Goal: Task Accomplishment & Management: Complete application form

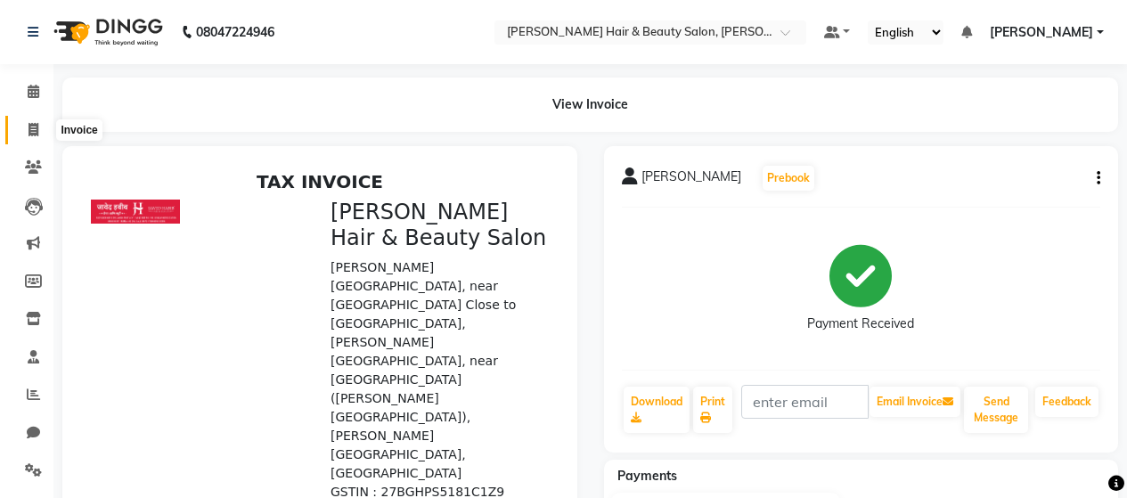
click at [36, 134] on icon at bounding box center [34, 129] width 10 height 13
select select "service"
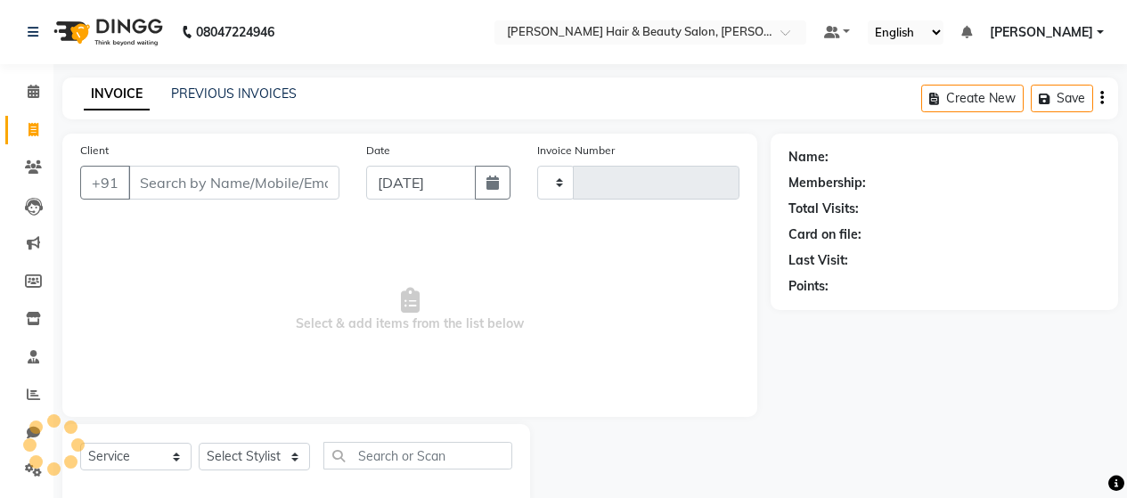
scroll to position [37, 0]
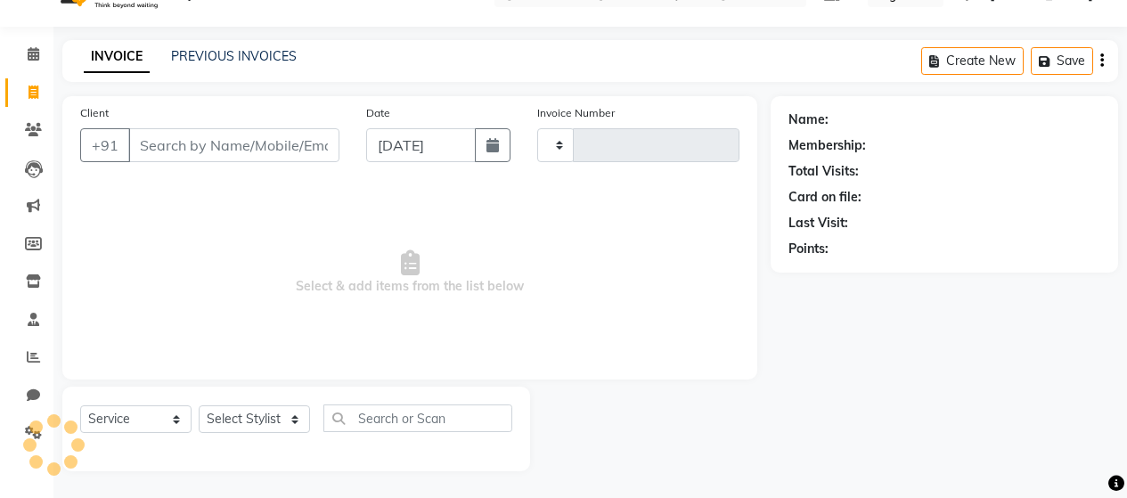
click at [183, 136] on input "Client" at bounding box center [233, 145] width 211 height 34
type input "2780"
select select "7927"
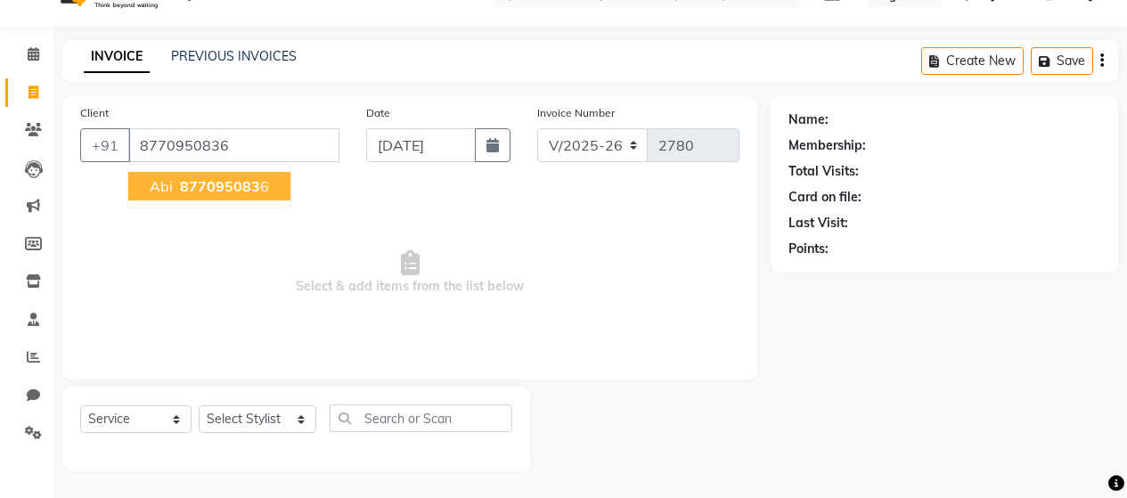
type input "8770950836"
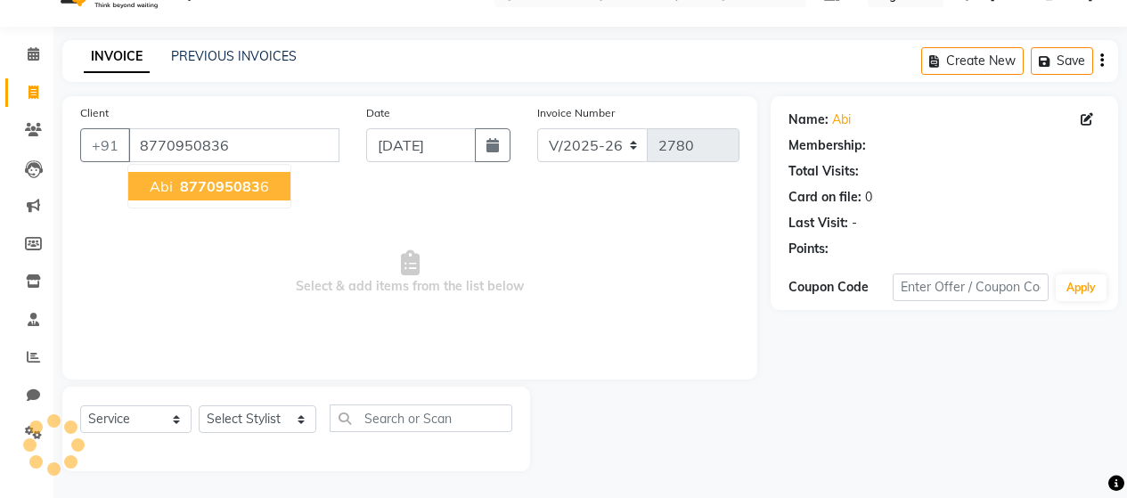
select select "1: Object"
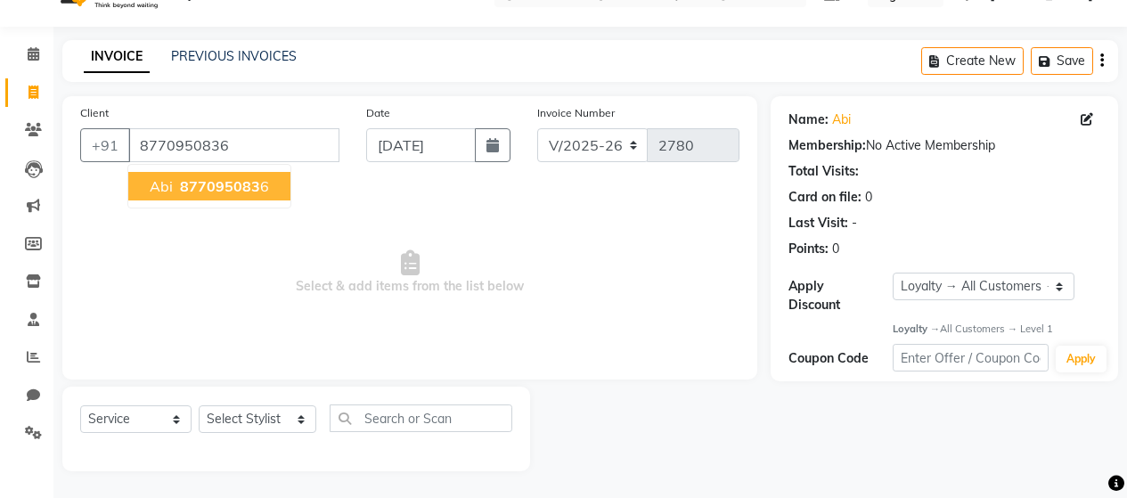
click at [199, 192] on span "877095083" at bounding box center [220, 186] width 80 height 18
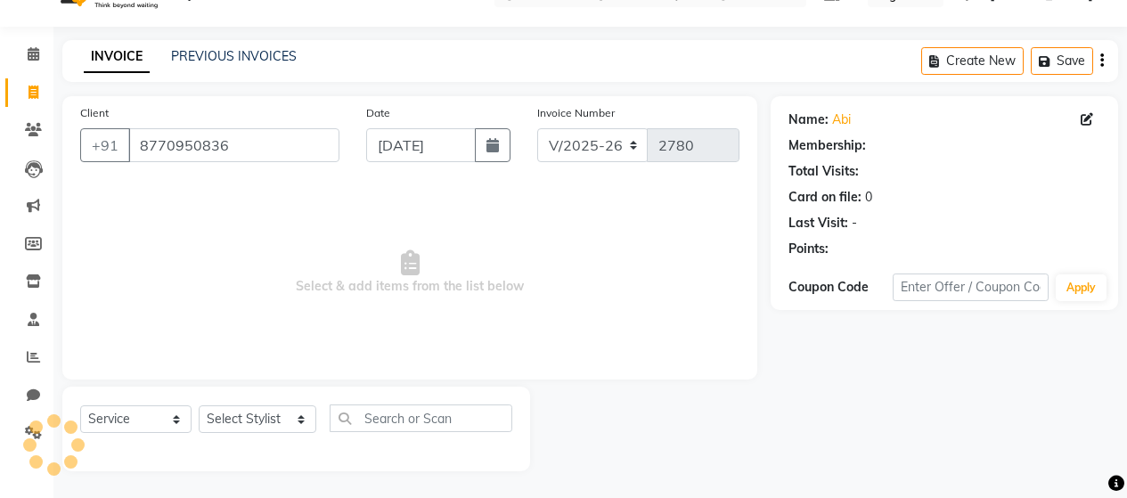
select select "1: Object"
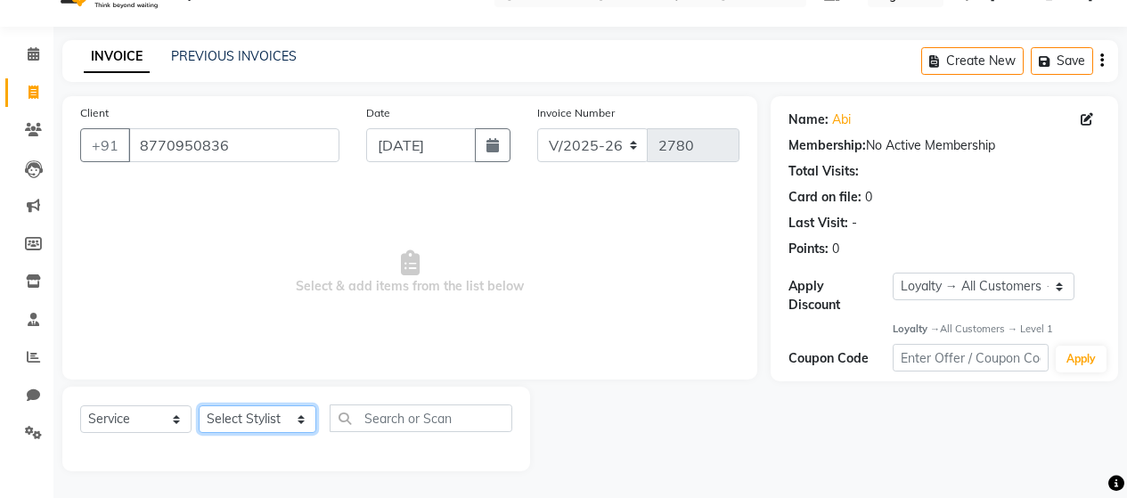
click at [290, 420] on select "Select Stylist [PERSON_NAME] Zibral [PERSON_NAME] [PERSON_NAME] [PERSON_NAME] […" at bounding box center [258, 419] width 118 height 28
select select "72240"
click at [199, 405] on select "Select Stylist [PERSON_NAME] Zibral [PERSON_NAME] [PERSON_NAME] [PERSON_NAME] […" at bounding box center [258, 419] width 118 height 28
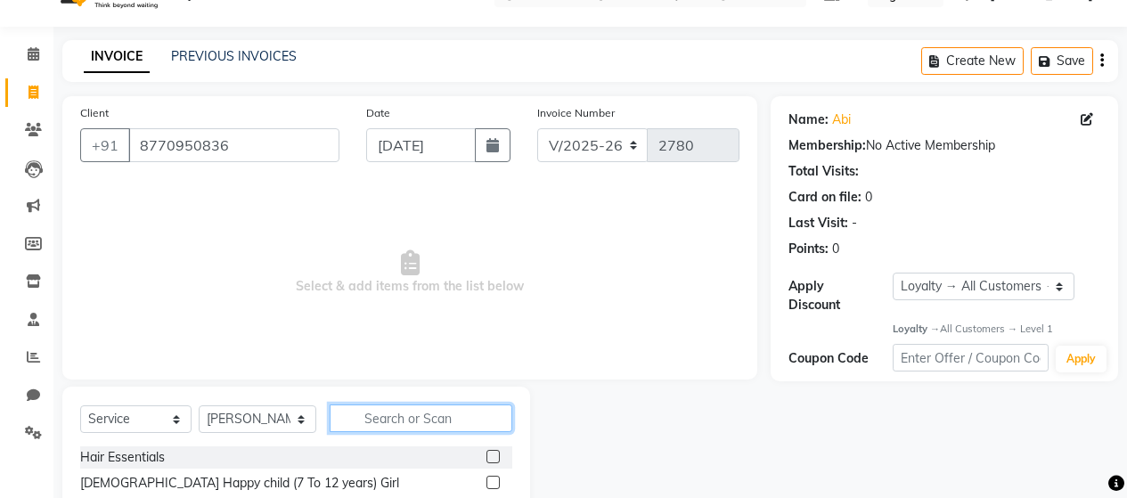
click at [459, 420] on input "text" at bounding box center [421, 418] width 183 height 28
type input "THREA"
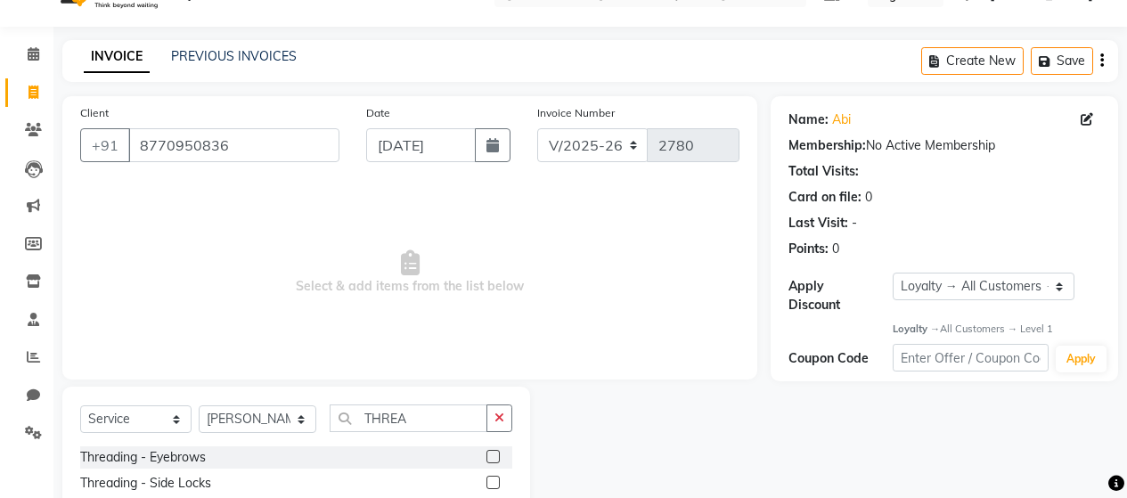
click at [486, 456] on label at bounding box center [492, 456] width 13 height 13
click at [486, 456] on input "checkbox" at bounding box center [492, 458] width 12 height 12
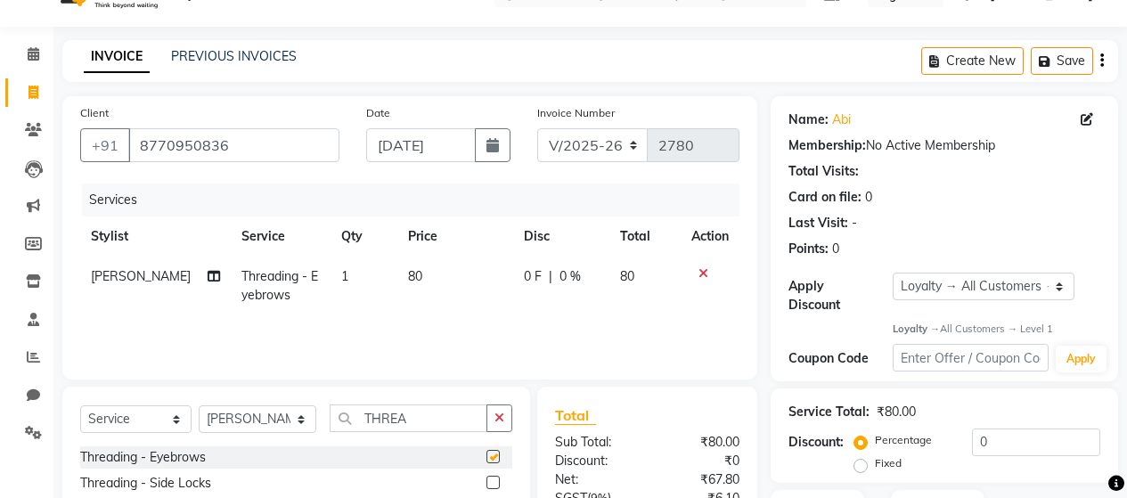
checkbox input "false"
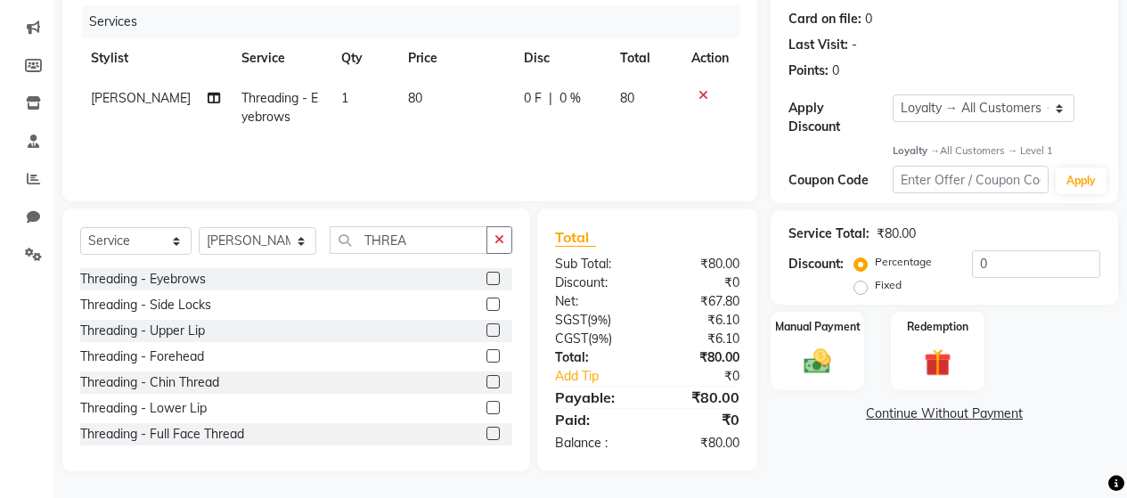
click at [486, 335] on label at bounding box center [492, 329] width 13 height 13
click at [486, 335] on input "checkbox" at bounding box center [492, 331] width 12 height 12
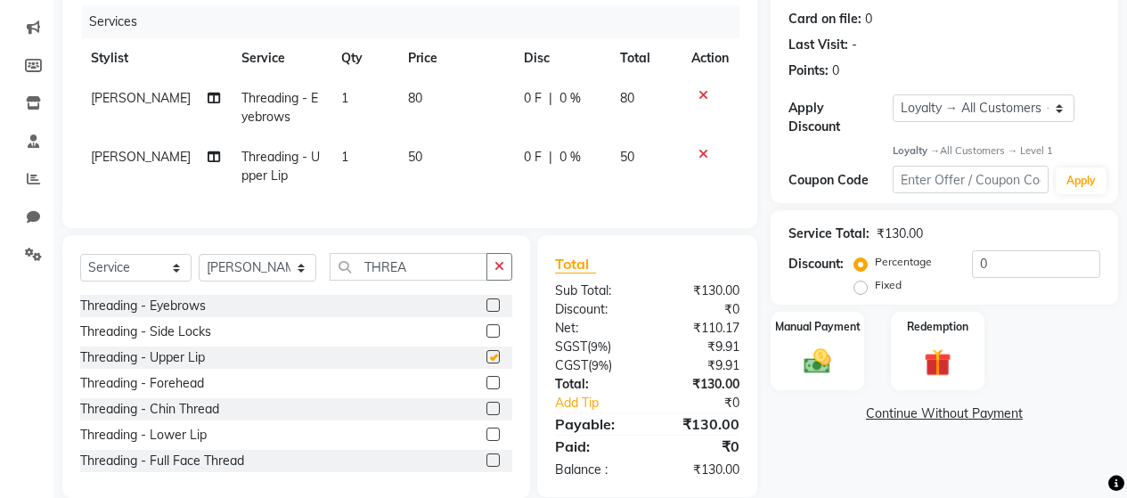
checkbox input "false"
click at [438, 109] on td "80" at bounding box center [455, 107] width 116 height 59
select select "72240"
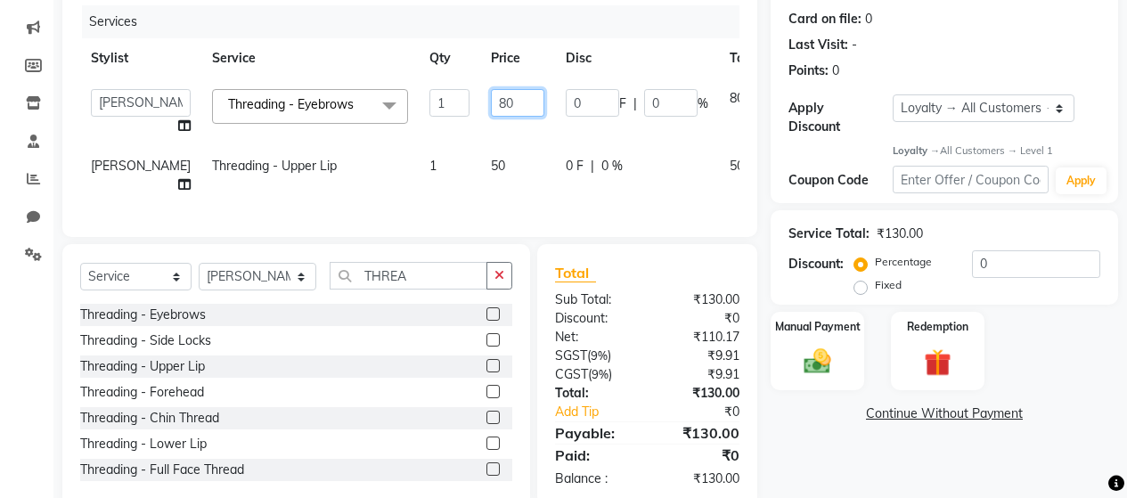
click at [491, 99] on input "80" at bounding box center [517, 103] width 53 height 28
type input "8"
type input "100"
click at [480, 165] on td "50" at bounding box center [517, 175] width 75 height 59
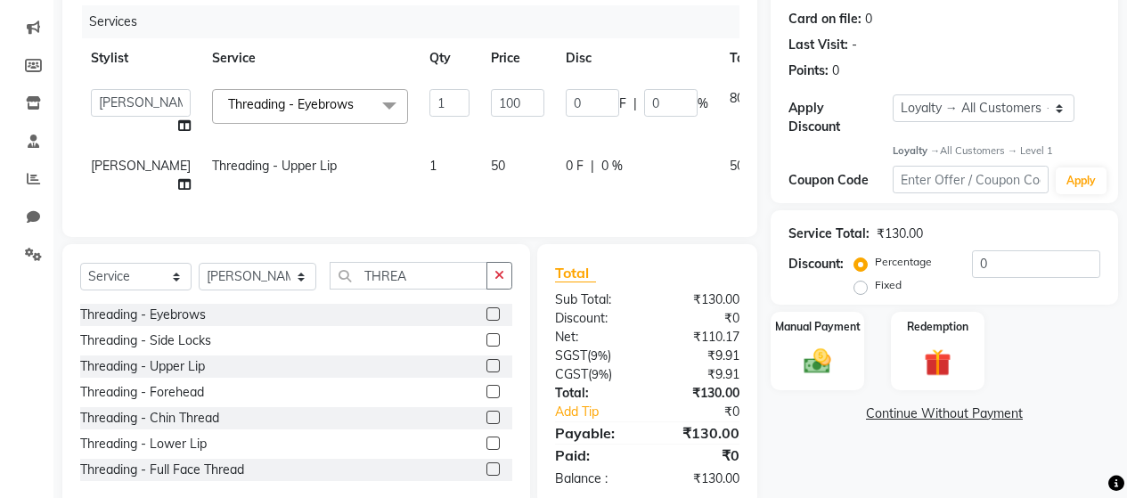
select select "72240"
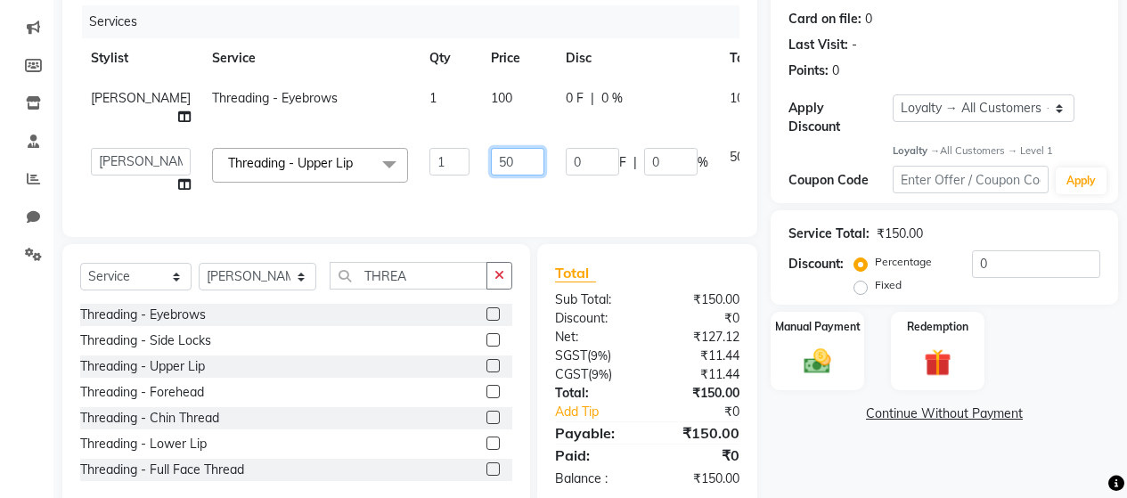
click at [491, 174] on input "50" at bounding box center [517, 162] width 53 height 28
type input "5"
type input "70"
click at [467, 204] on div "Services Stylist Service Qty Price Disc Total Action [PERSON_NAME][GEOGRAPHIC_D…" at bounding box center [409, 112] width 659 height 214
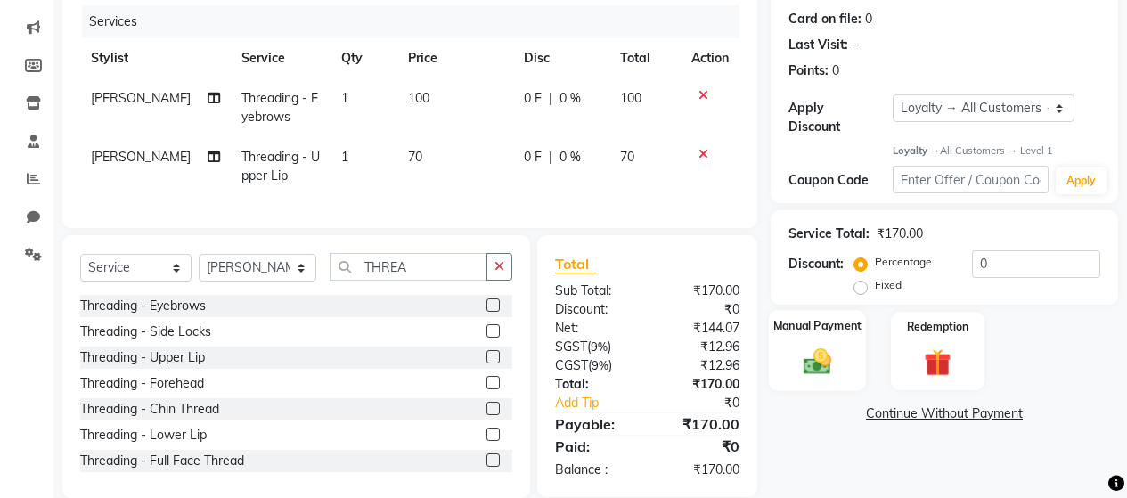
click at [817, 355] on img at bounding box center [817, 362] width 45 height 32
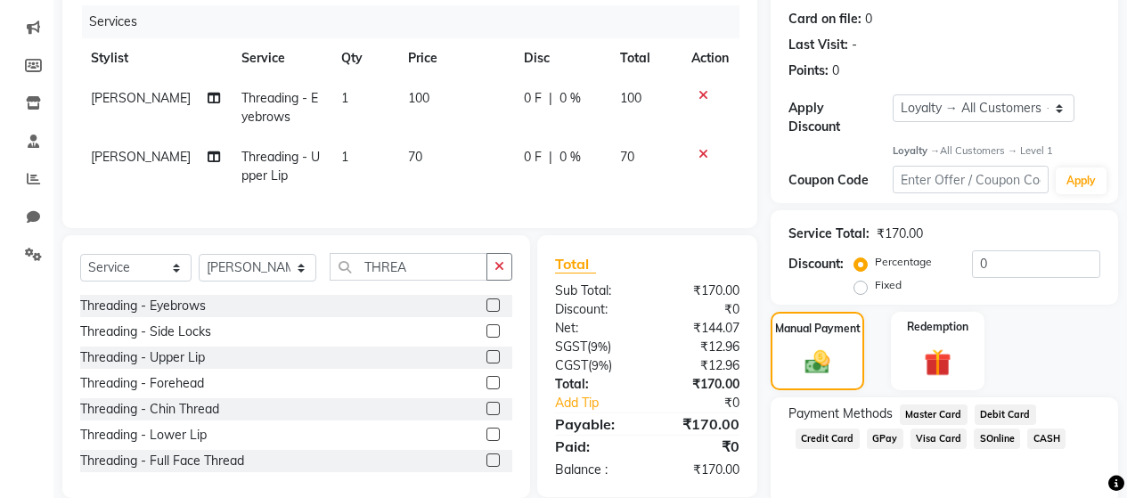
click at [883, 428] on span "GPay" at bounding box center [885, 438] width 37 height 20
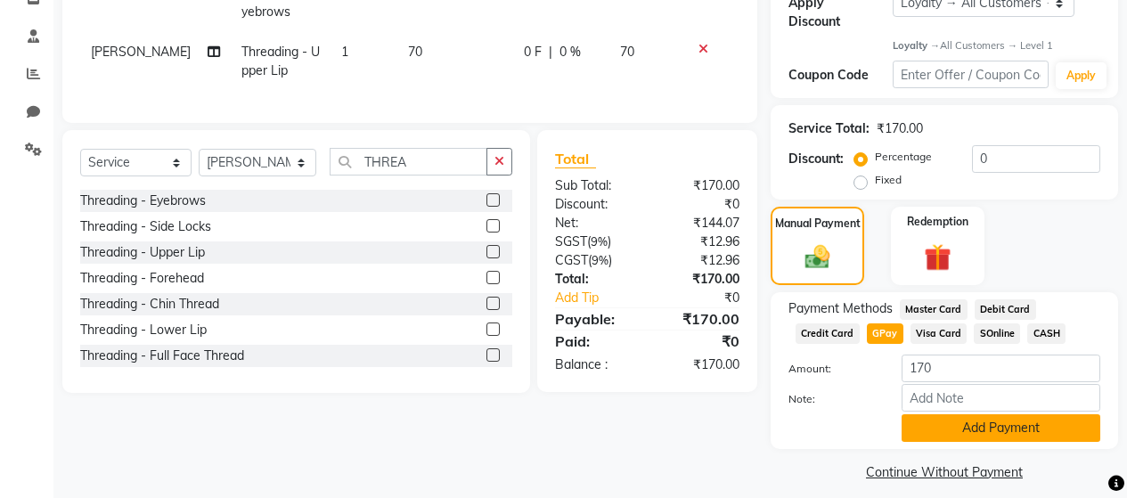
click at [946, 417] on button "Add Payment" at bounding box center [1000, 428] width 199 height 28
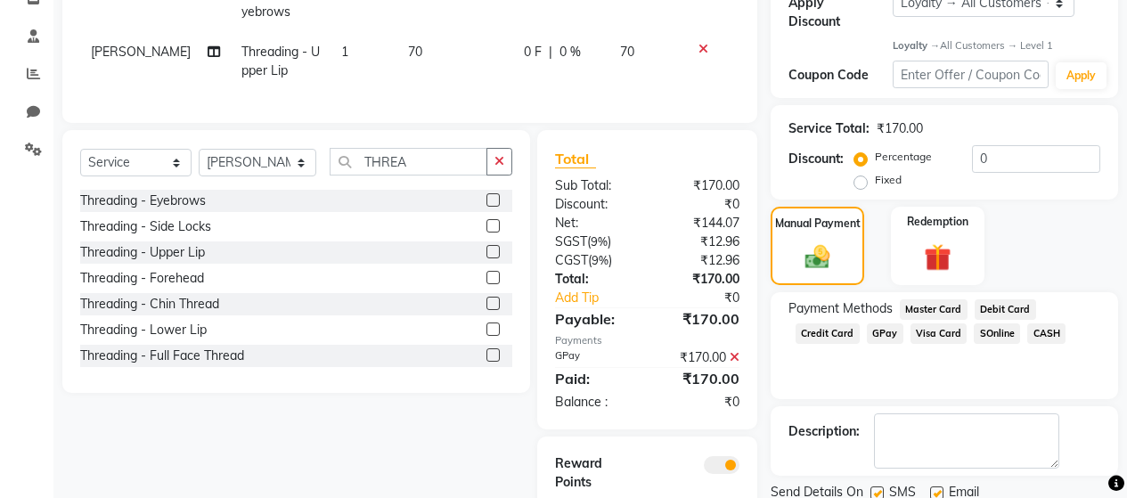
scroll to position [417, 0]
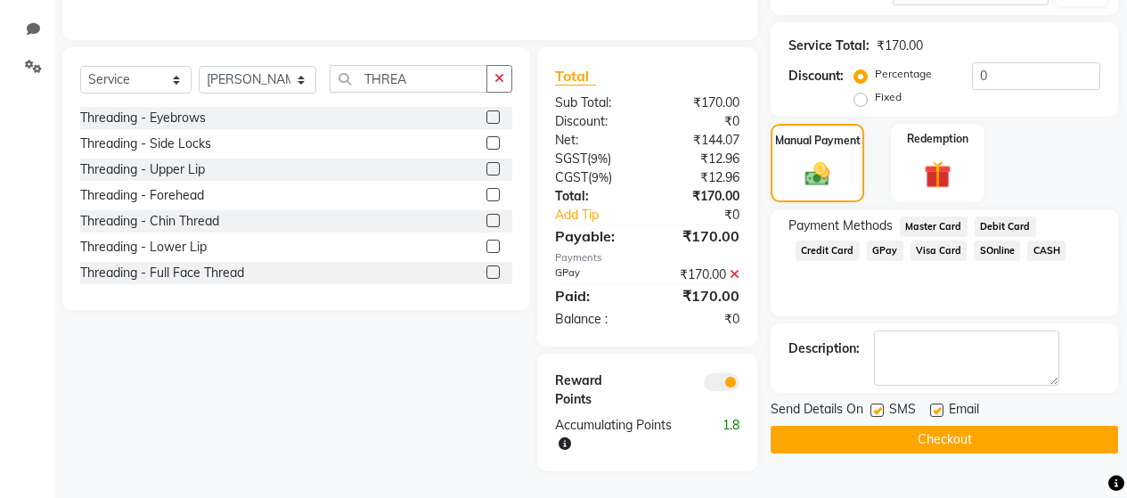
click at [882, 403] on label at bounding box center [876, 409] width 13 height 13
click at [882, 405] on input "checkbox" at bounding box center [876, 411] width 12 height 12
checkbox input "false"
click at [939, 403] on label at bounding box center [936, 409] width 13 height 13
click at [939, 405] on input "checkbox" at bounding box center [936, 411] width 12 height 12
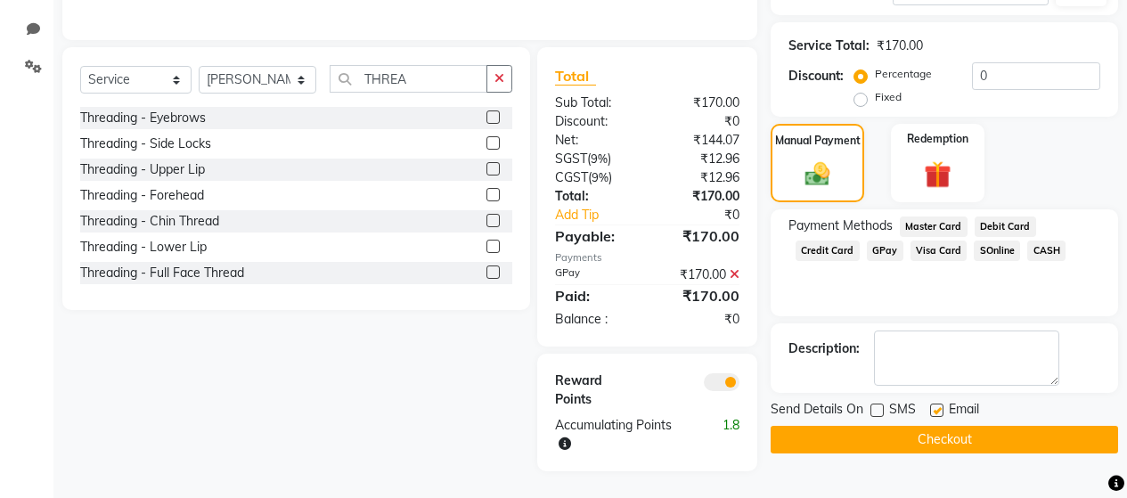
checkbox input "false"
click at [933, 426] on button "Checkout" at bounding box center [943, 440] width 347 height 28
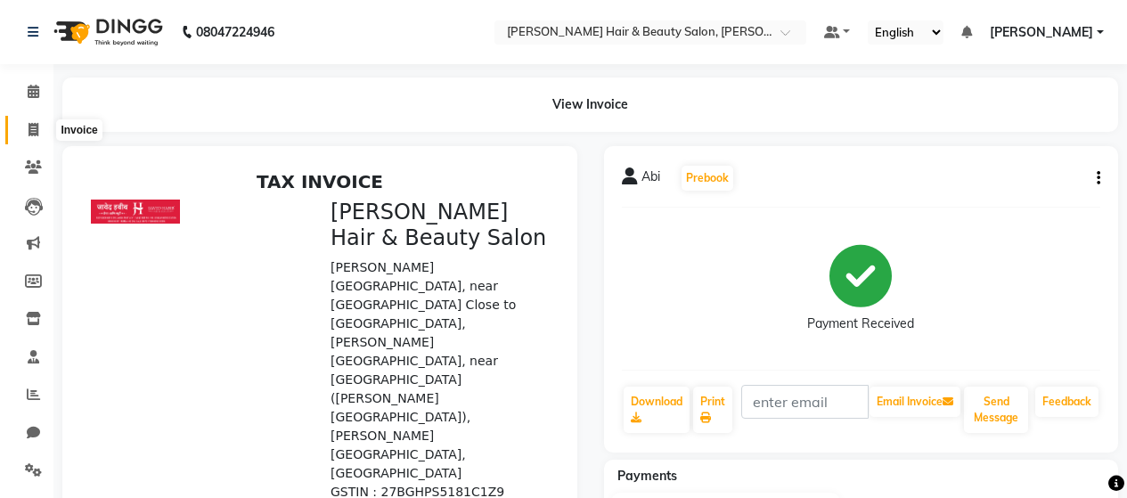
click at [35, 126] on icon at bounding box center [34, 129] width 10 height 13
select select "service"
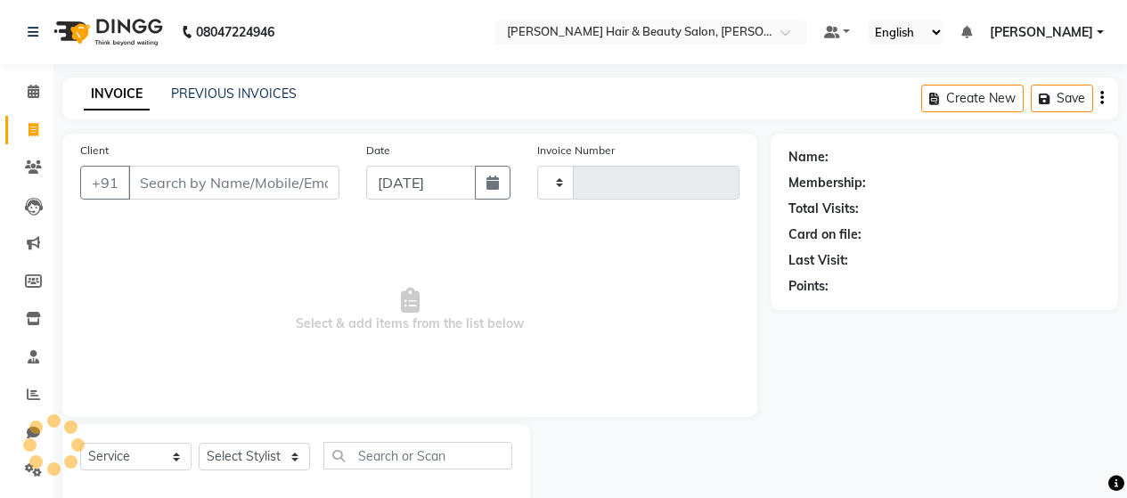
scroll to position [37, 0]
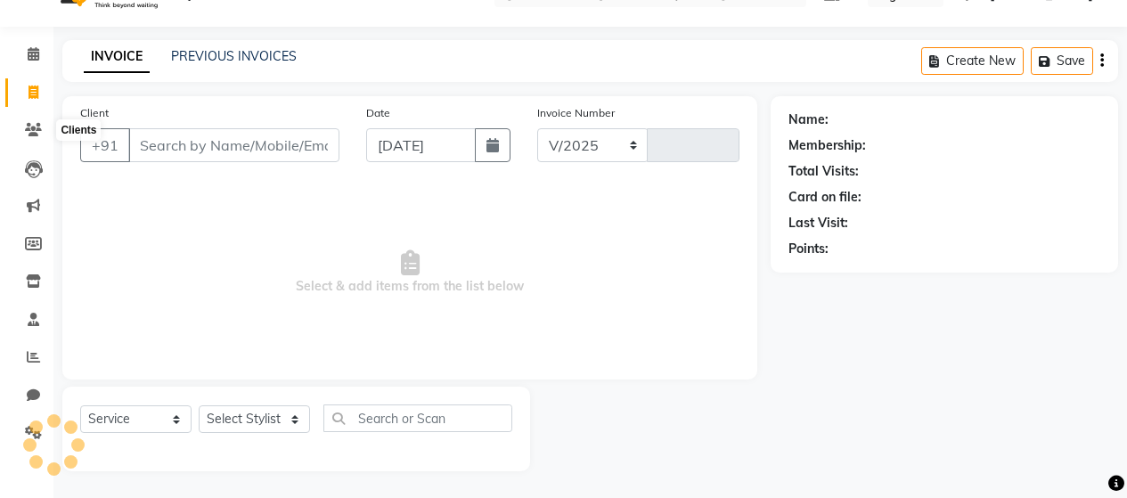
select select "7927"
type input "2781"
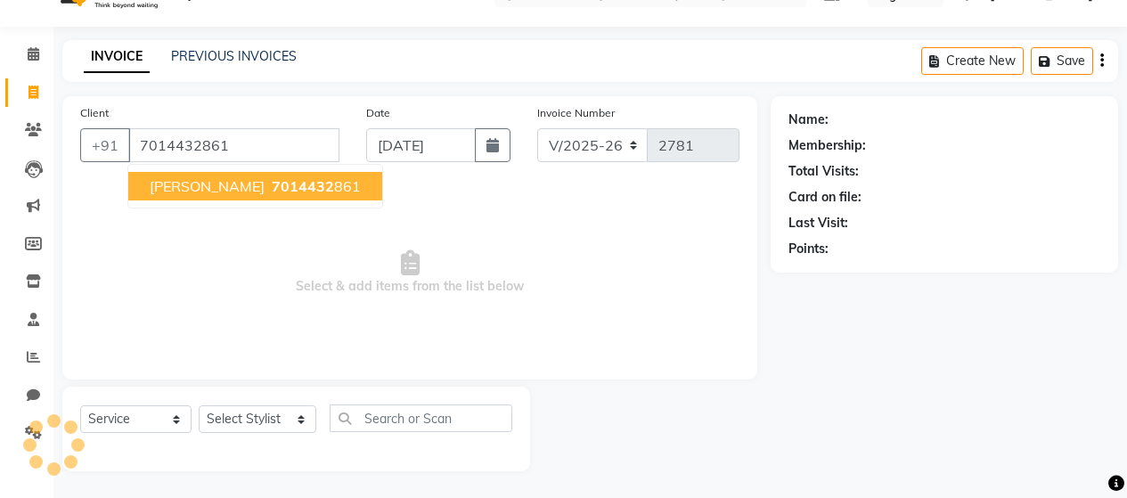
type input "7014432861"
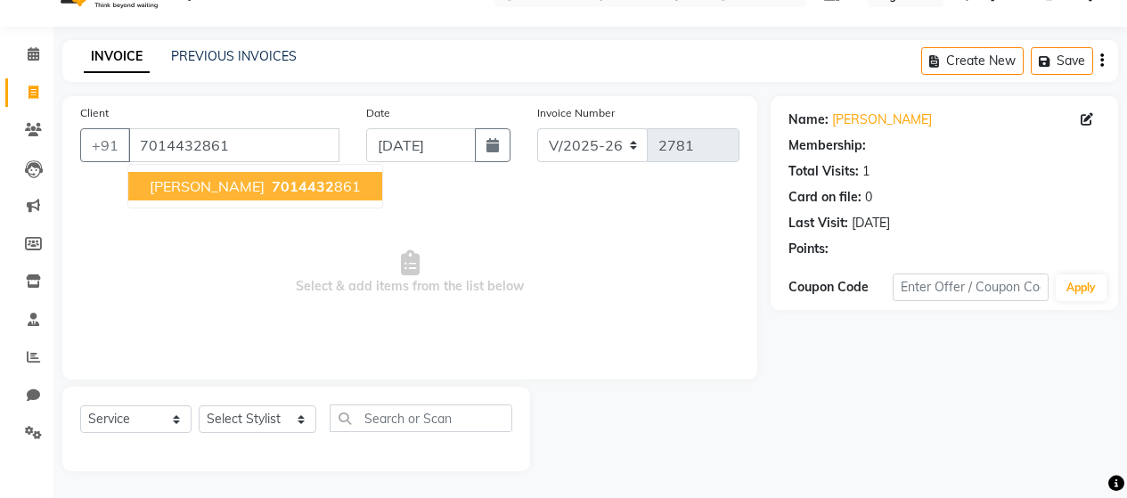
select select "1: Object"
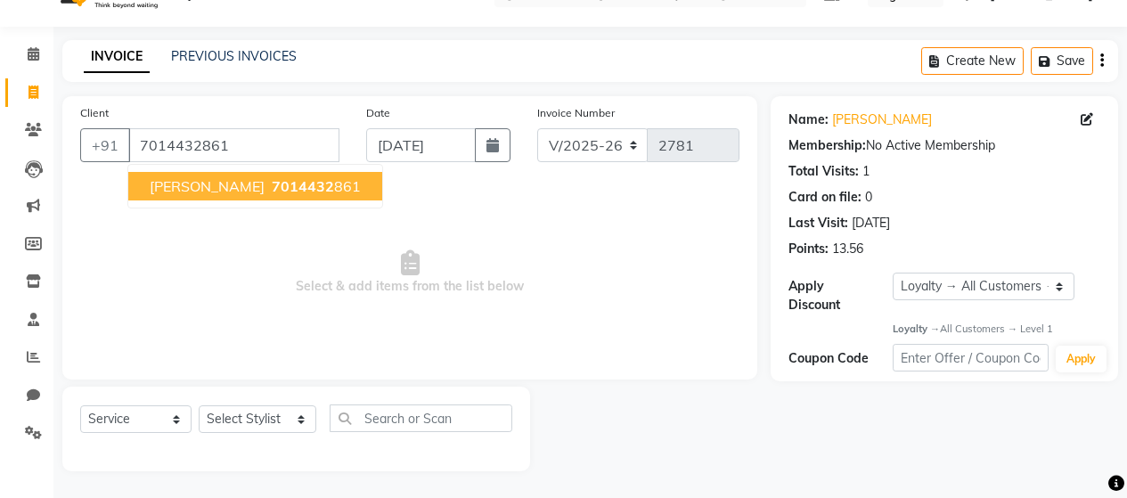
click at [200, 195] on button "[PERSON_NAME] 7014432 861" at bounding box center [255, 186] width 254 height 29
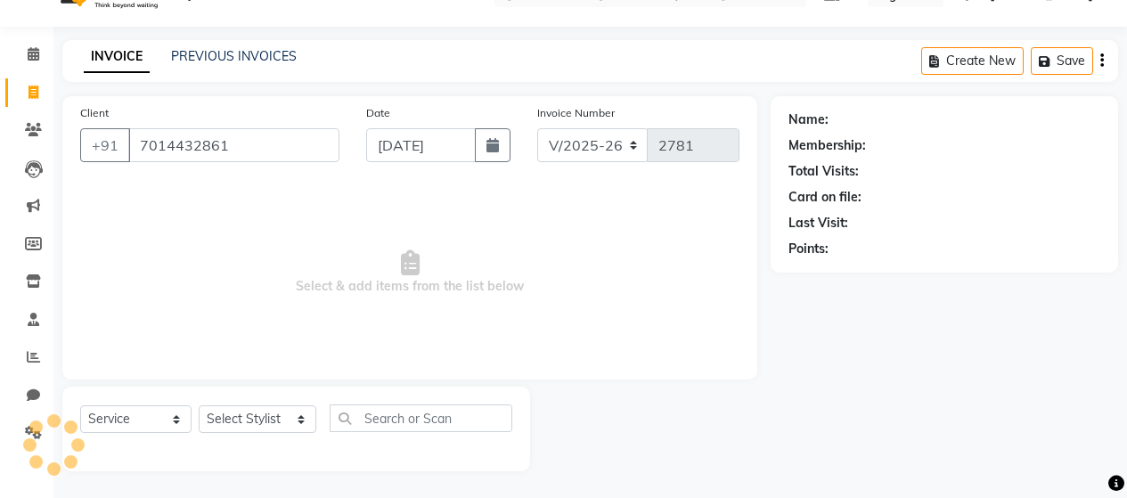
select select "1: Object"
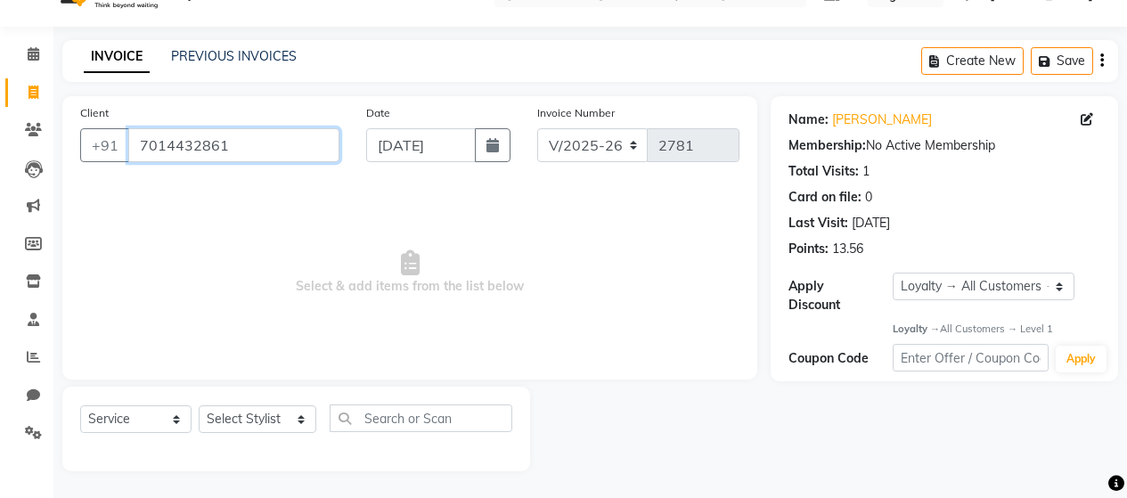
click at [234, 148] on input "7014432861" at bounding box center [233, 145] width 211 height 34
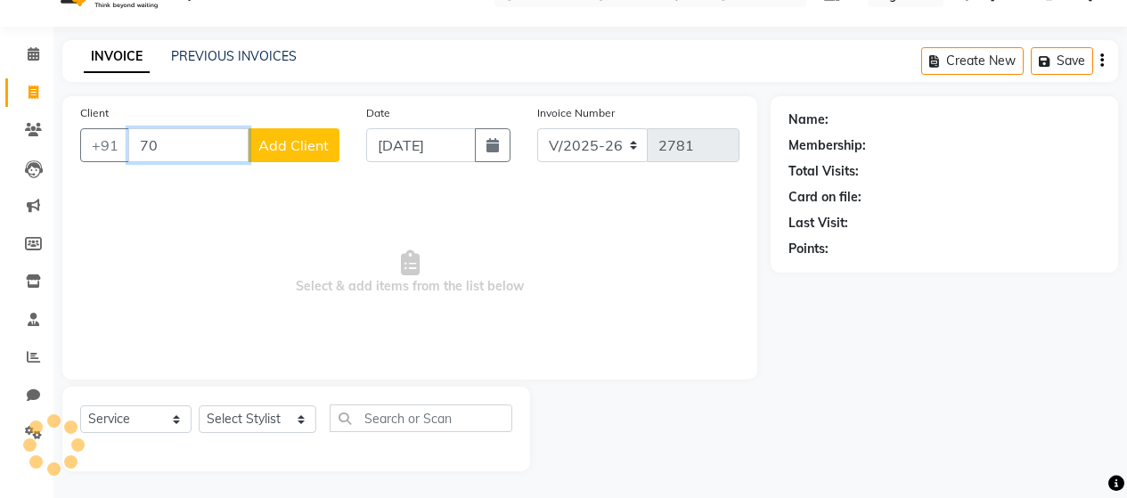
type input "7"
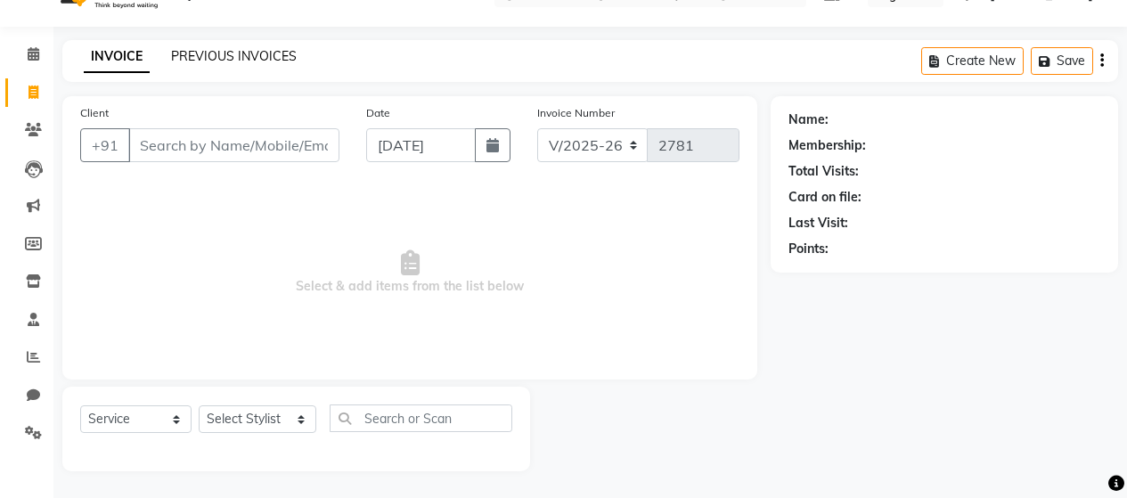
click at [231, 59] on link "PREVIOUS INVOICES" at bounding box center [234, 56] width 126 height 16
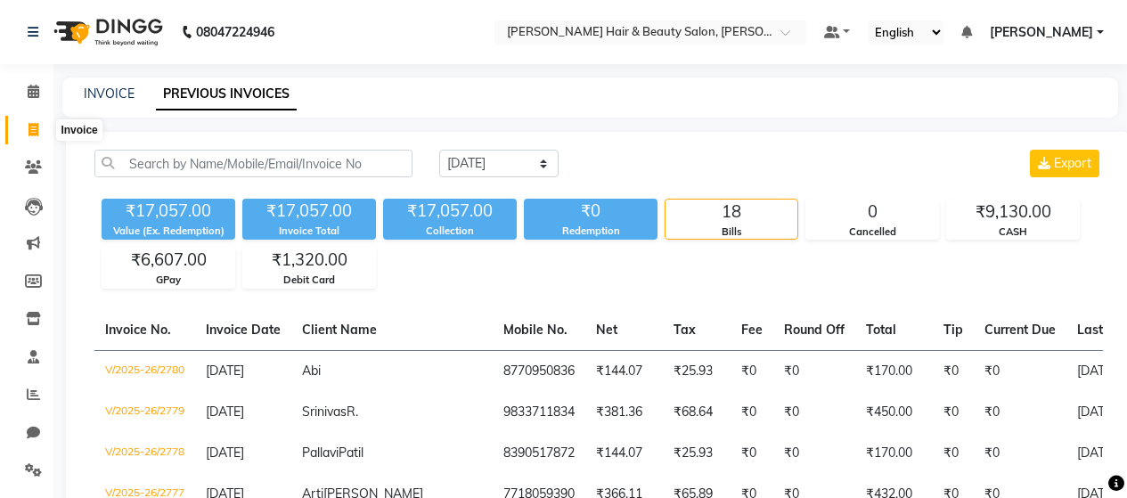
click at [37, 128] on icon at bounding box center [34, 129] width 10 height 13
select select "service"
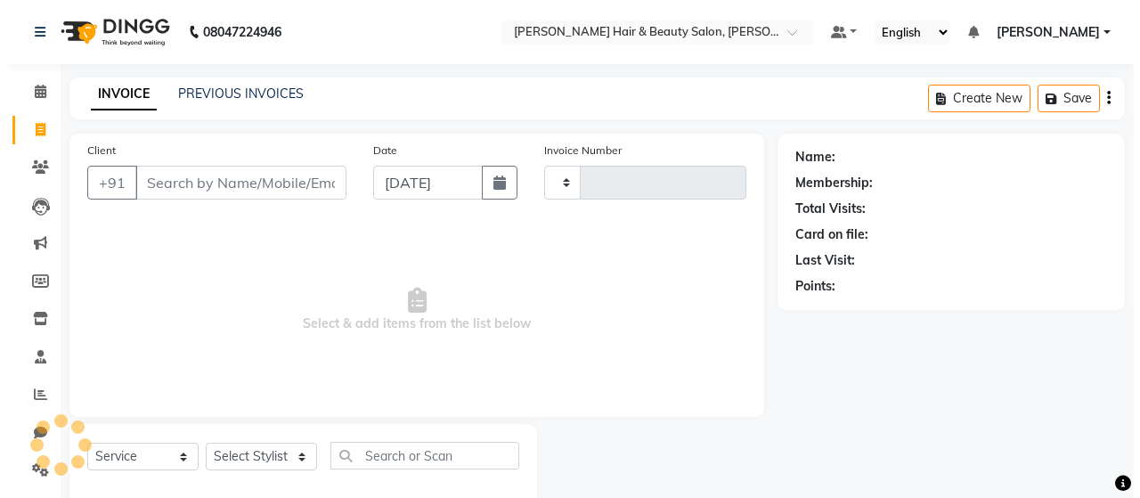
scroll to position [37, 0]
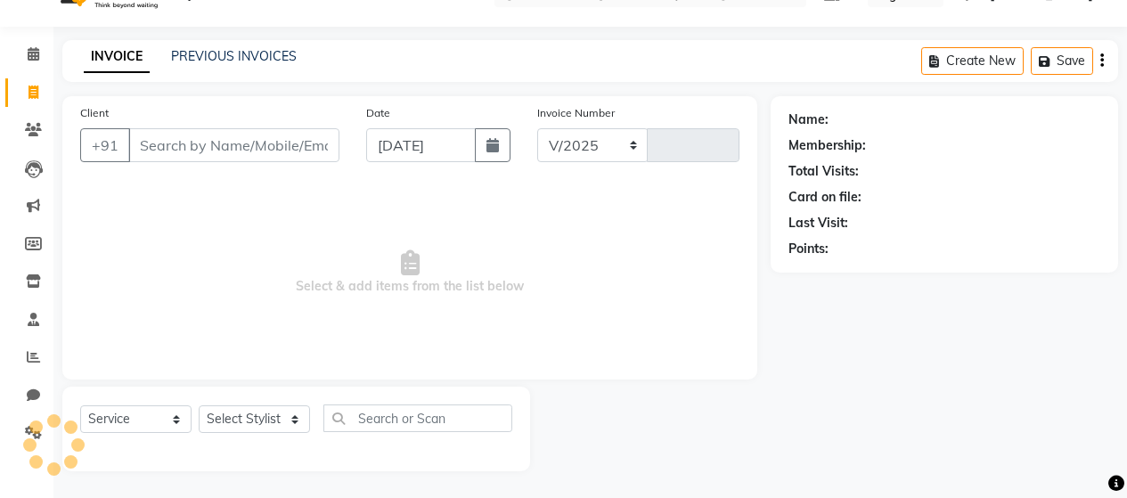
select select "7927"
type input "2781"
click at [203, 146] on input "Client" at bounding box center [233, 145] width 211 height 34
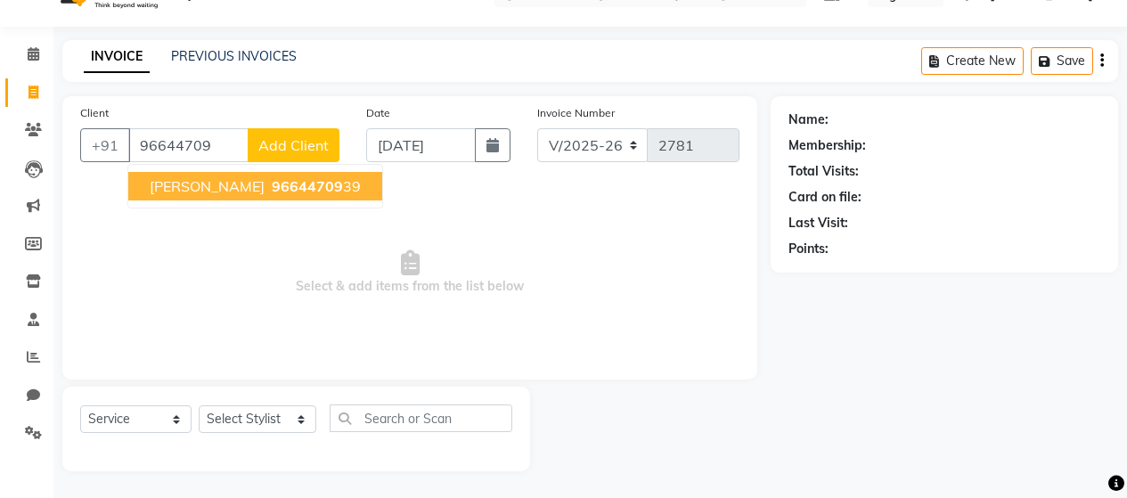
click at [174, 175] on button "[PERSON_NAME] 96644709 39" at bounding box center [255, 186] width 254 height 29
type input "9664470939"
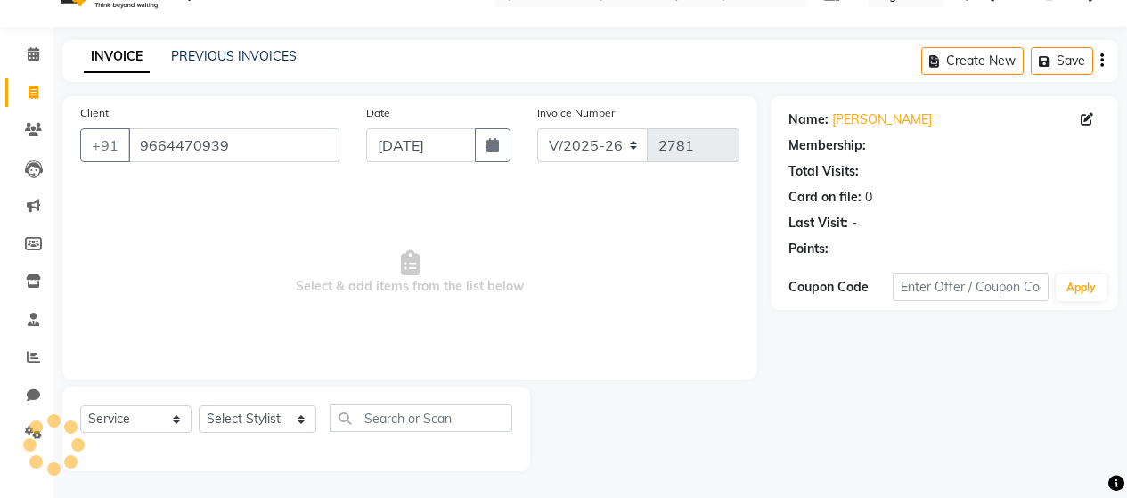
select select "1: Object"
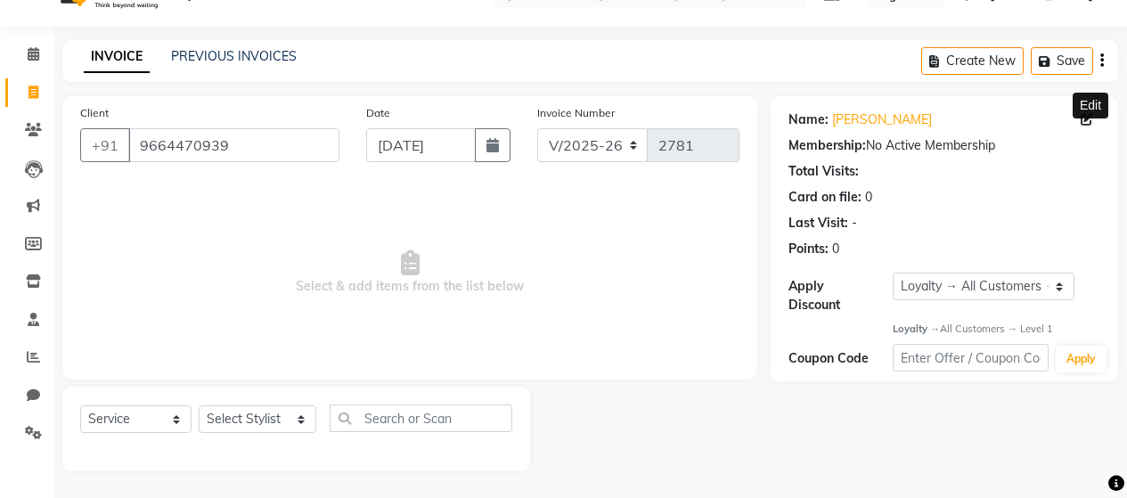
click at [1085, 110] on span at bounding box center [1090, 119] width 20 height 19
click at [1088, 121] on icon at bounding box center [1086, 119] width 12 height 12
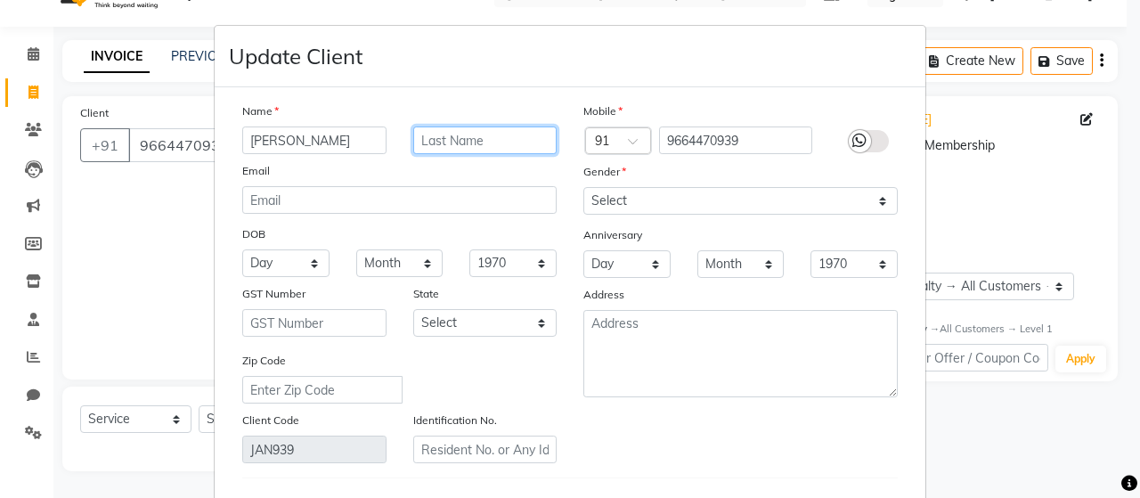
click at [490, 144] on input "text" at bounding box center [485, 140] width 144 height 28
type input "[PERSON_NAME]"
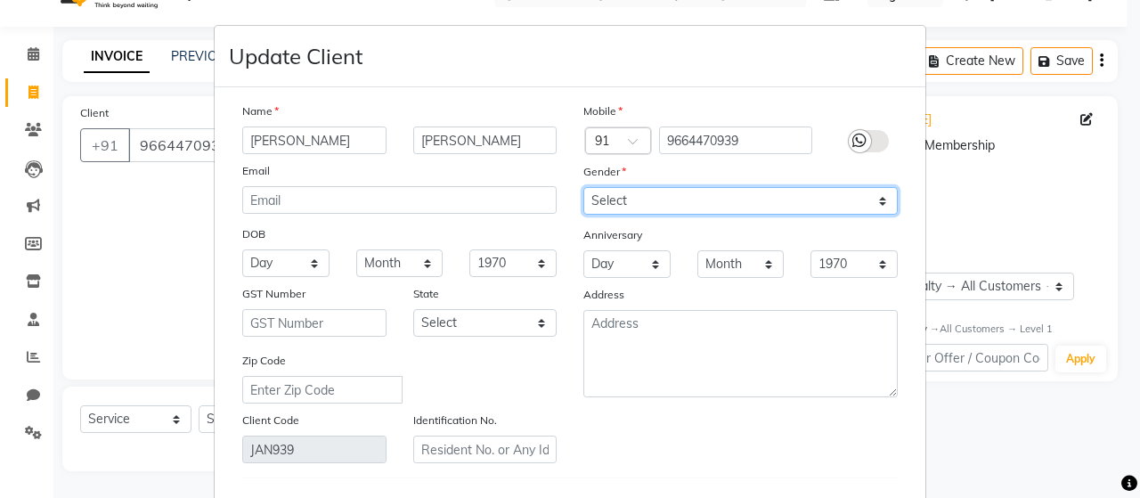
click at [878, 201] on select "Select [DEMOGRAPHIC_DATA] [DEMOGRAPHIC_DATA] Other Prefer Not To Say" at bounding box center [740, 201] width 314 height 28
select select "[DEMOGRAPHIC_DATA]"
click at [583, 187] on select "Select [DEMOGRAPHIC_DATA] [DEMOGRAPHIC_DATA] Other Prefer Not To Say" at bounding box center [740, 201] width 314 height 28
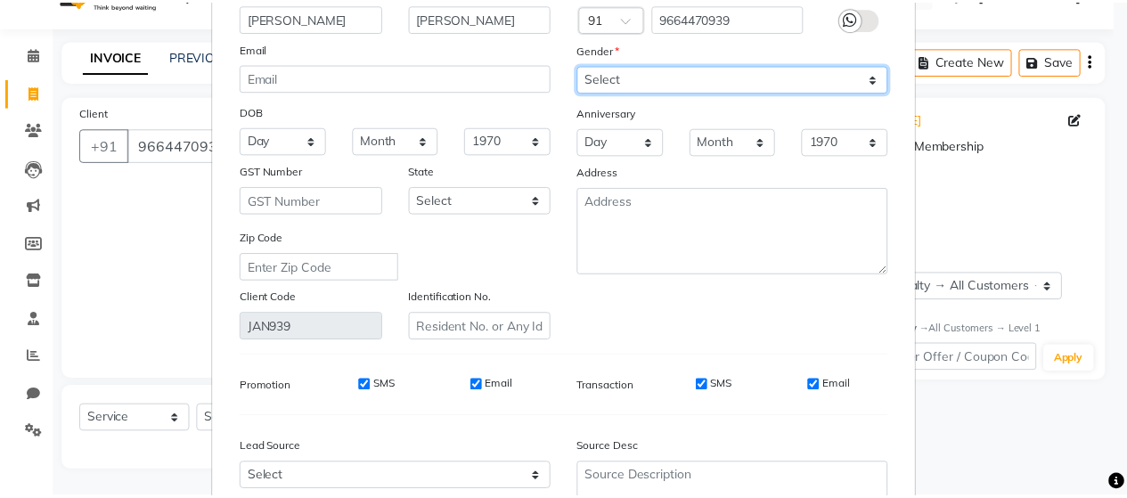
scroll to position [292, 0]
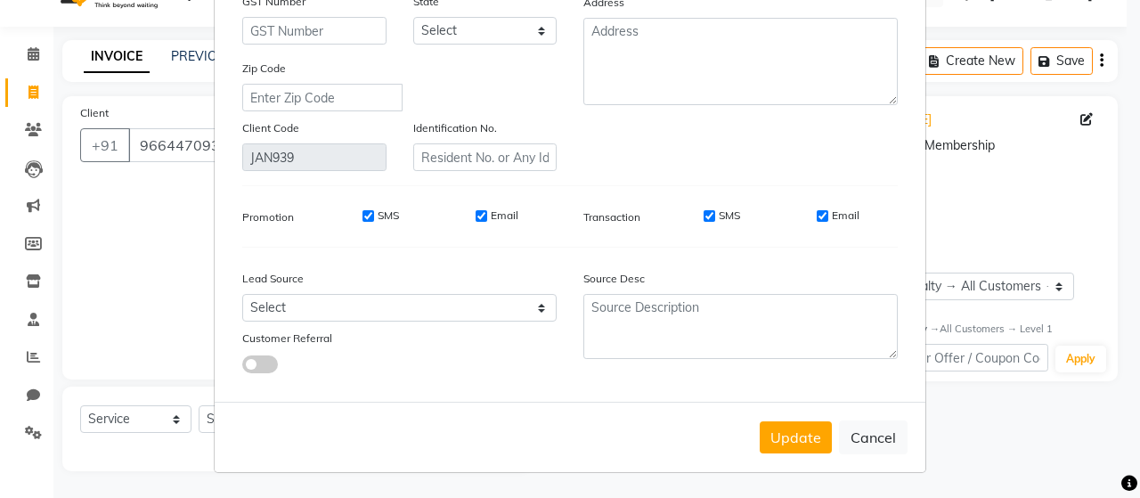
click at [379, 216] on label "SMS" at bounding box center [388, 216] width 21 height 16
click at [374, 216] on input "SMS" at bounding box center [369, 216] width 12 height 12
checkbox input "false"
click at [502, 216] on label "Email" at bounding box center [505, 216] width 28 height 16
click at [487, 216] on input "Email" at bounding box center [482, 216] width 12 height 12
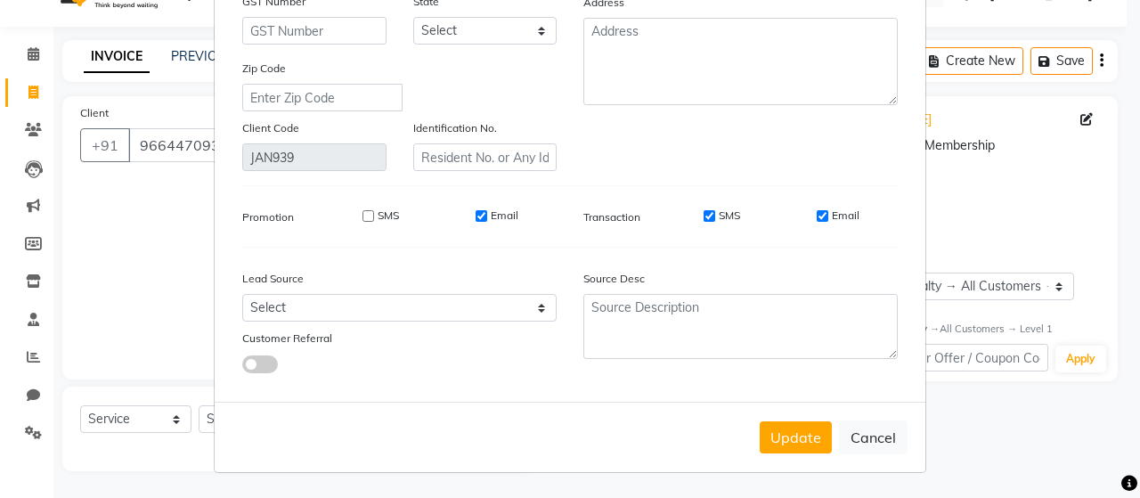
checkbox input "false"
click at [720, 219] on label "SMS" at bounding box center [729, 216] width 21 height 16
click at [715, 219] on input "SMS" at bounding box center [710, 216] width 12 height 12
checkbox input "false"
click at [843, 216] on label "Email" at bounding box center [846, 216] width 28 height 16
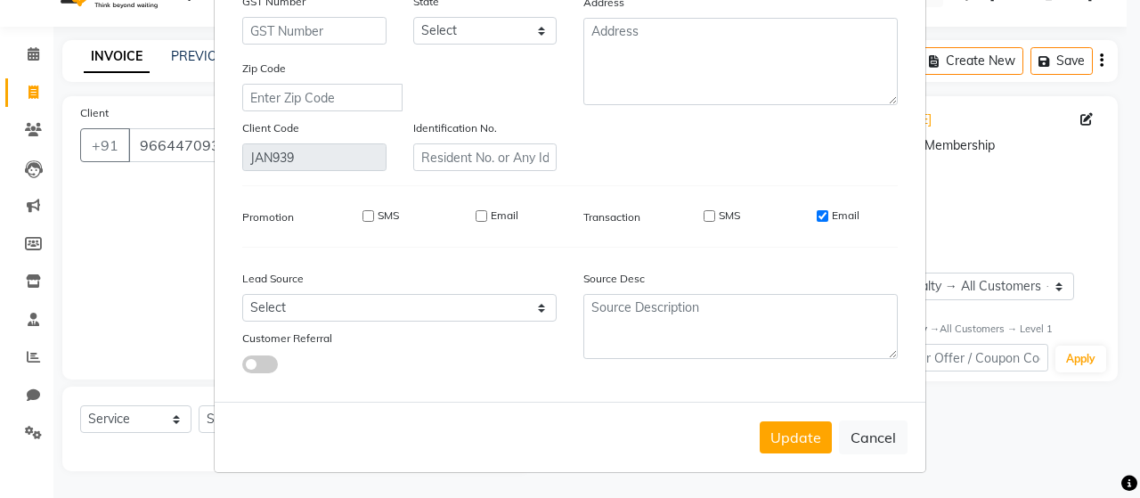
click at [828, 216] on input "Email" at bounding box center [823, 216] width 12 height 12
checkbox input "false"
click at [795, 438] on button "Update" at bounding box center [796, 437] width 72 height 32
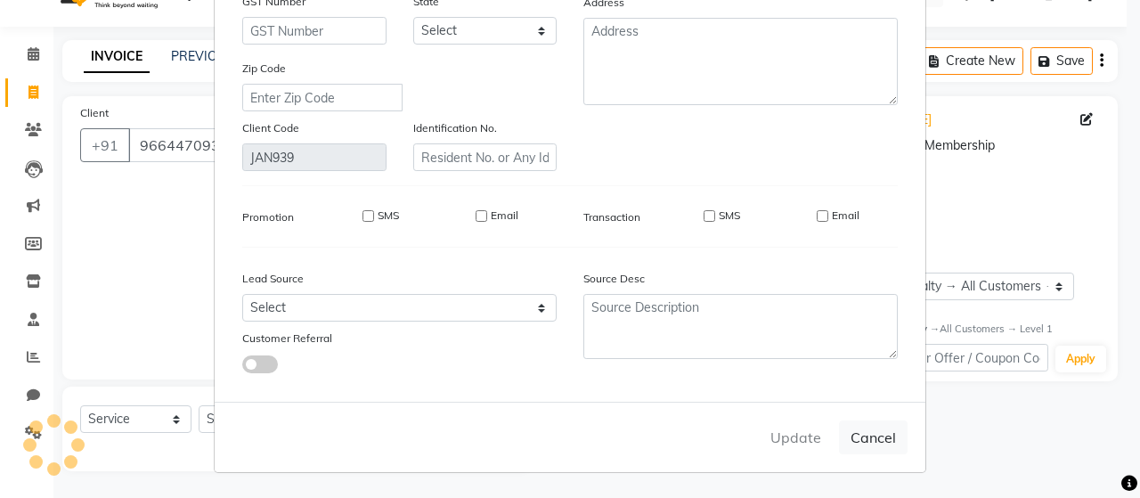
select select
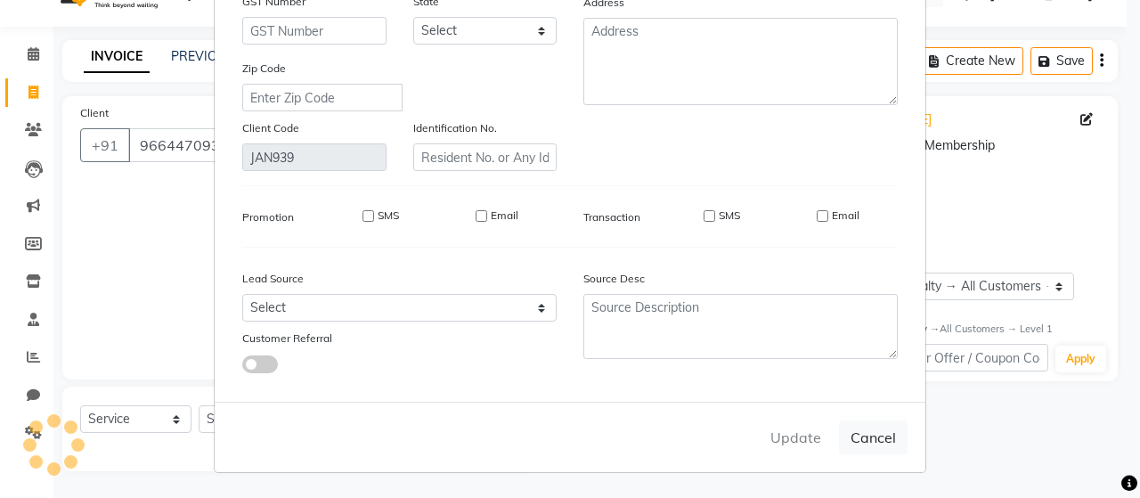
select select
checkbox input "false"
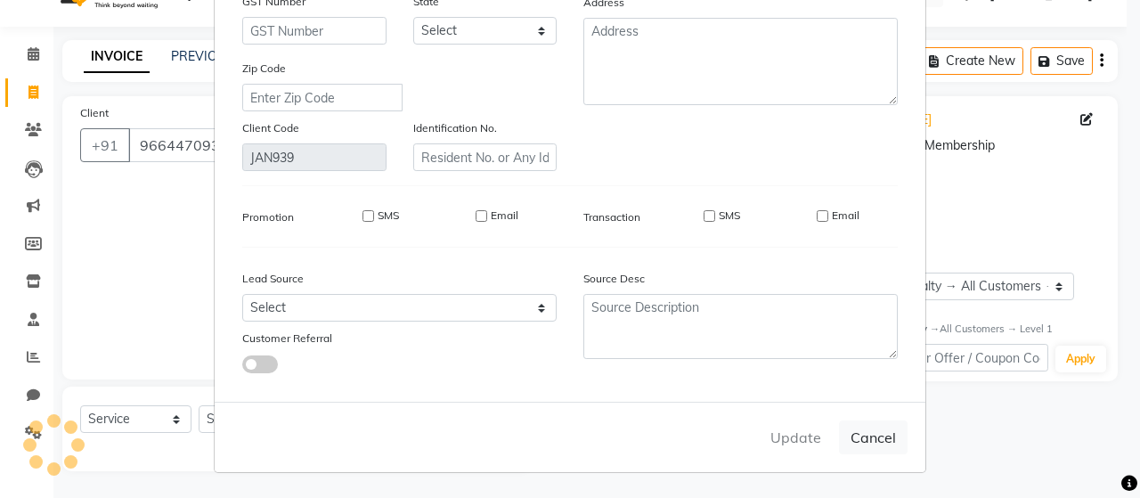
checkbox input "false"
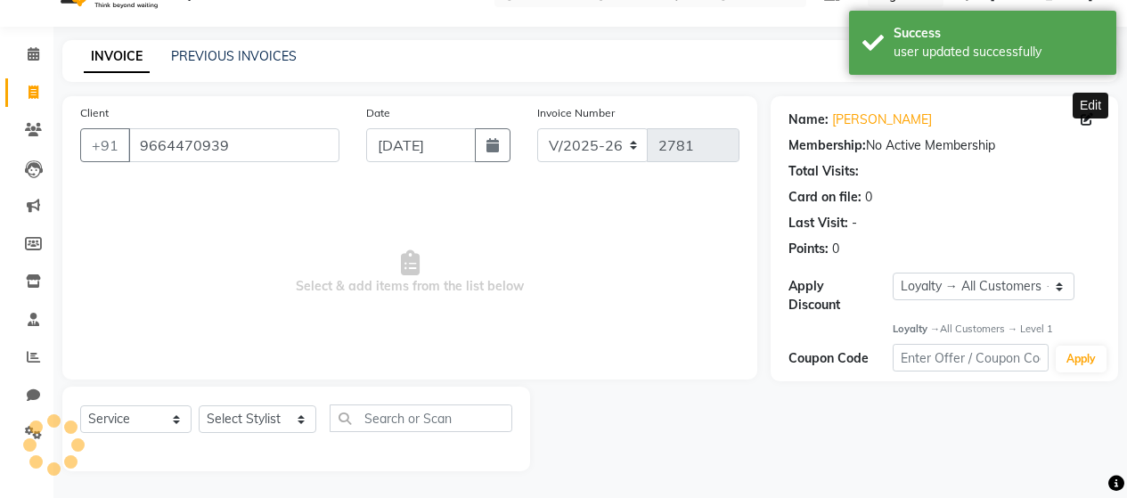
select select "1: Object"
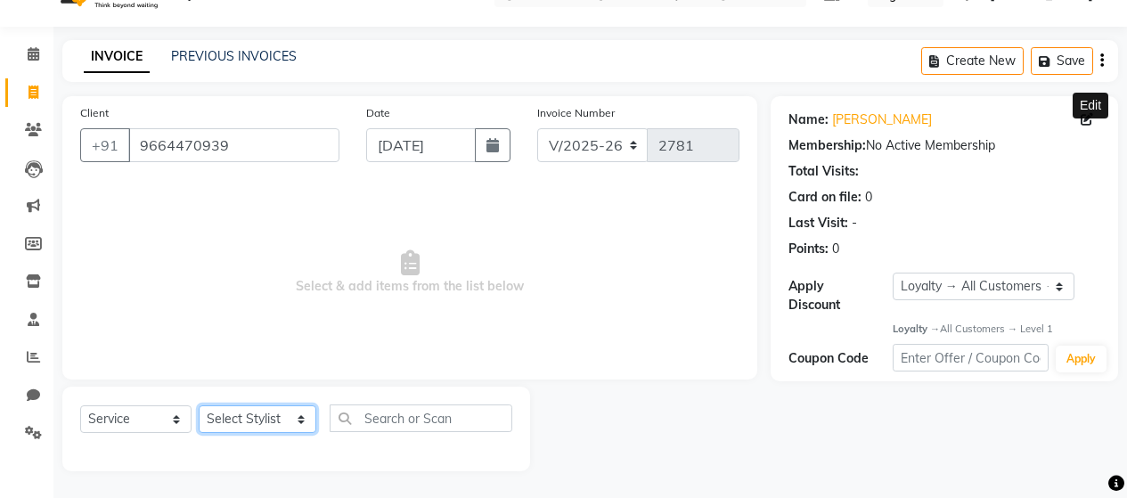
click at [294, 421] on select "Select Stylist [PERSON_NAME] Zibral [PERSON_NAME] [PERSON_NAME] [PERSON_NAME] […" at bounding box center [258, 419] width 118 height 28
select select "72241"
click at [199, 405] on select "Select Stylist [PERSON_NAME] Zibral [PERSON_NAME] [PERSON_NAME] [PERSON_NAME] […" at bounding box center [258, 419] width 118 height 28
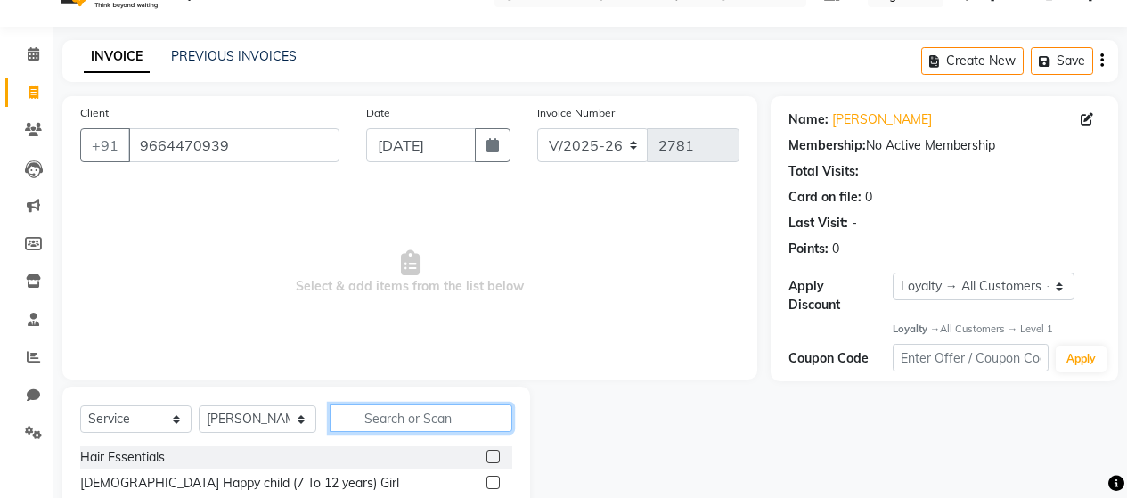
click at [437, 415] on input "text" at bounding box center [421, 418] width 183 height 28
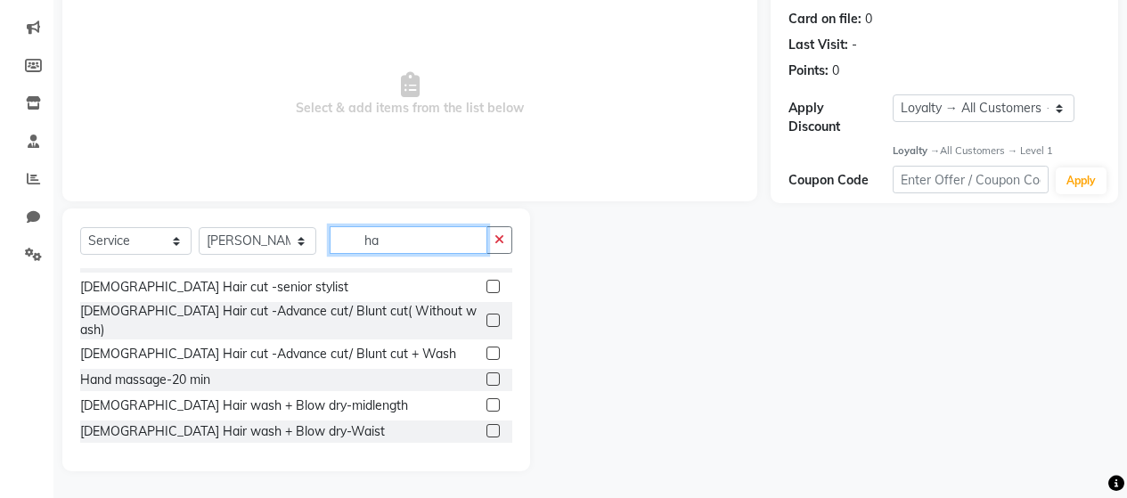
scroll to position [199, 0]
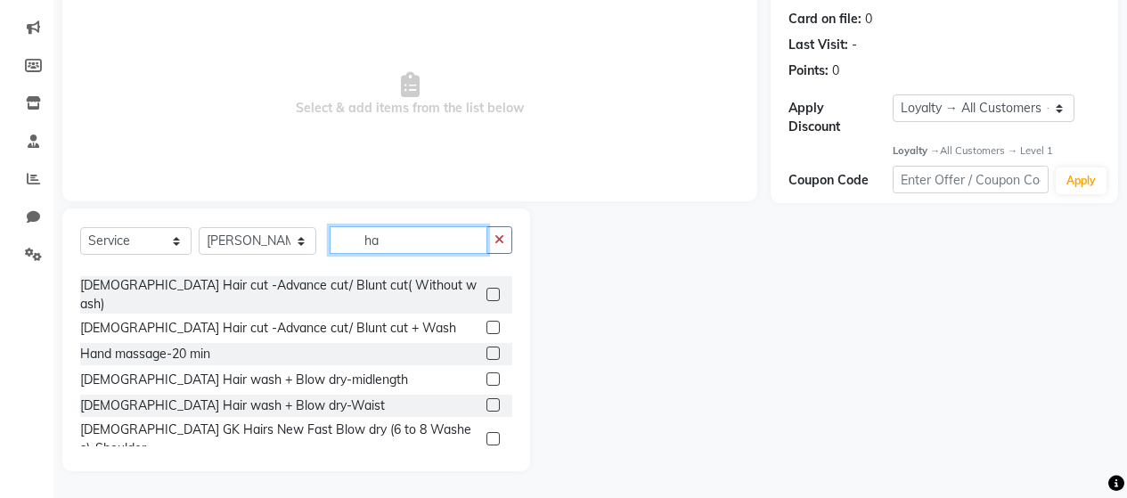
type input "h"
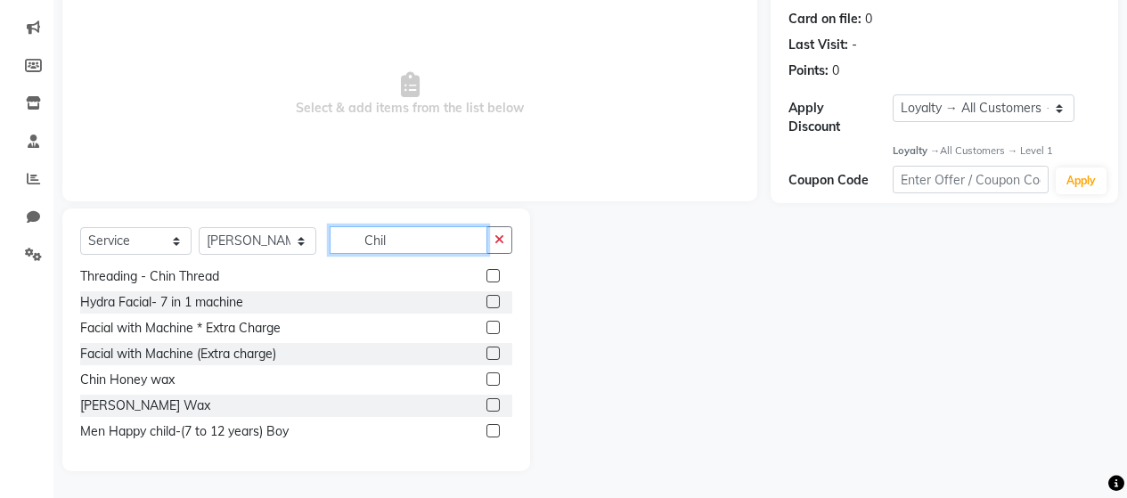
scroll to position [89, 0]
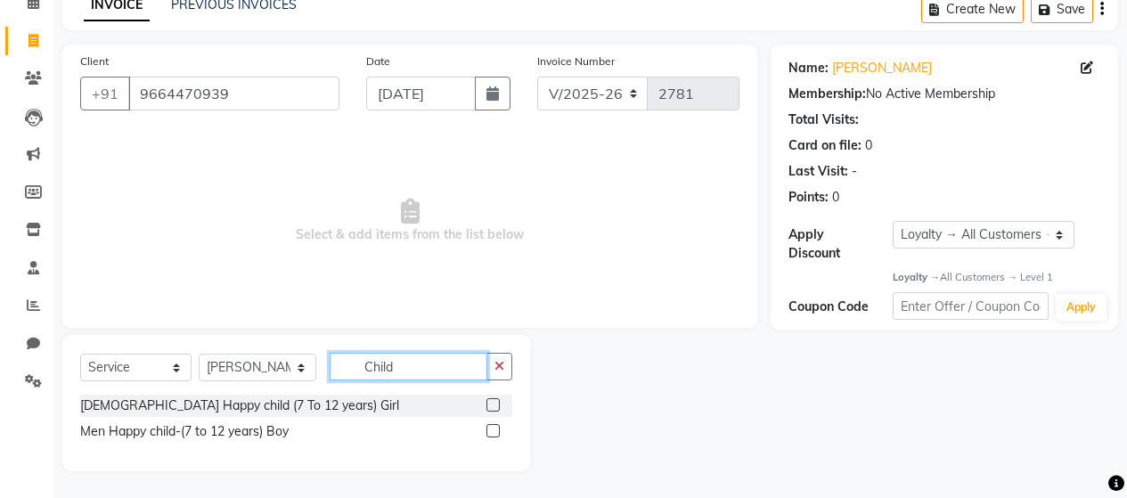
type input "Child"
click at [491, 428] on label at bounding box center [492, 430] width 13 height 13
click at [491, 428] on input "checkbox" at bounding box center [492, 432] width 12 height 12
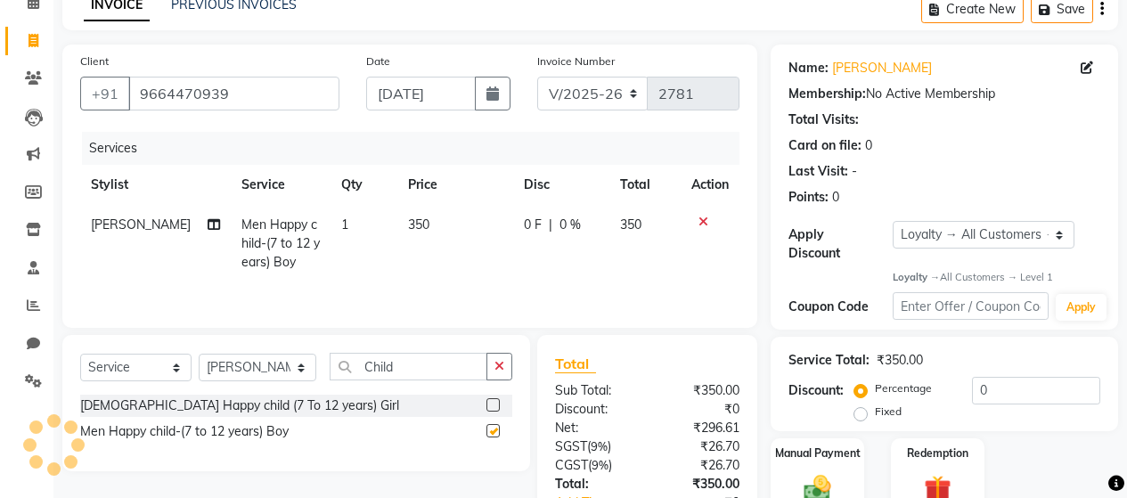
checkbox input "false"
click at [452, 218] on td "350" at bounding box center [455, 243] width 116 height 77
select select "72241"
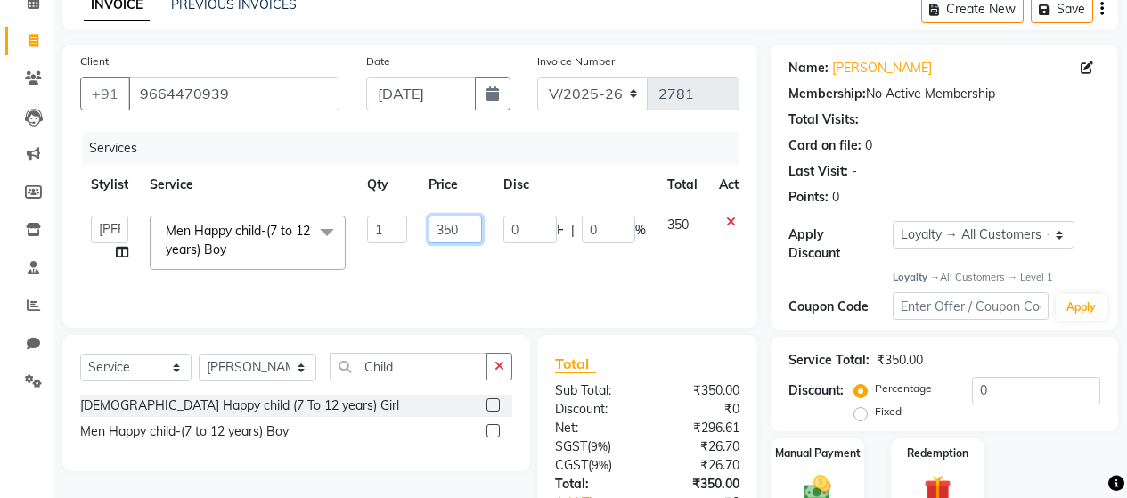
click at [462, 224] on input "350" at bounding box center [454, 230] width 53 height 28
type input "3"
type input "400"
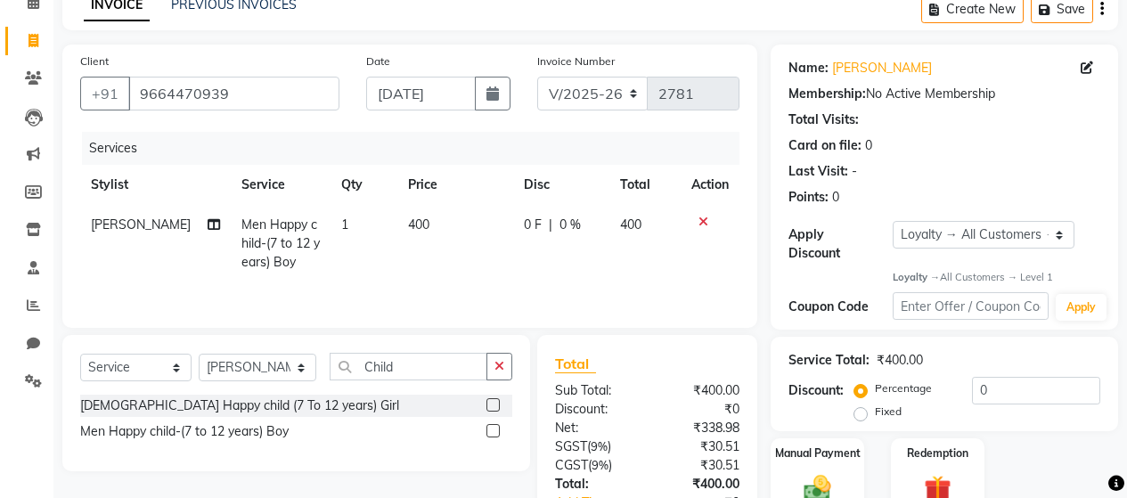
click at [496, 271] on tr "[PERSON_NAME] Men Happy child-(7 to 12 years) Boy [DEMOGRAPHIC_DATA] 400 0 F | …" at bounding box center [409, 243] width 659 height 77
click at [289, 367] on select "Select Stylist [PERSON_NAME] Zibral [PERSON_NAME] [PERSON_NAME] [PERSON_NAME] […" at bounding box center [258, 368] width 118 height 28
select select "72244"
click at [199, 354] on select "Select Stylist [PERSON_NAME] Zibral [PERSON_NAME] [PERSON_NAME] [PERSON_NAME] […" at bounding box center [258, 368] width 118 height 28
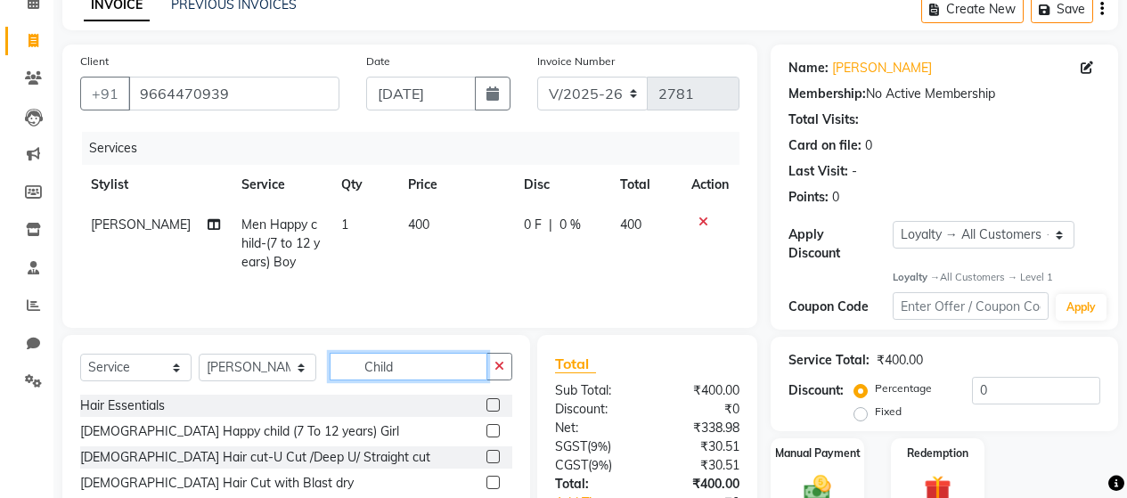
click at [426, 363] on input "Child" at bounding box center [409, 367] width 158 height 28
type input "C"
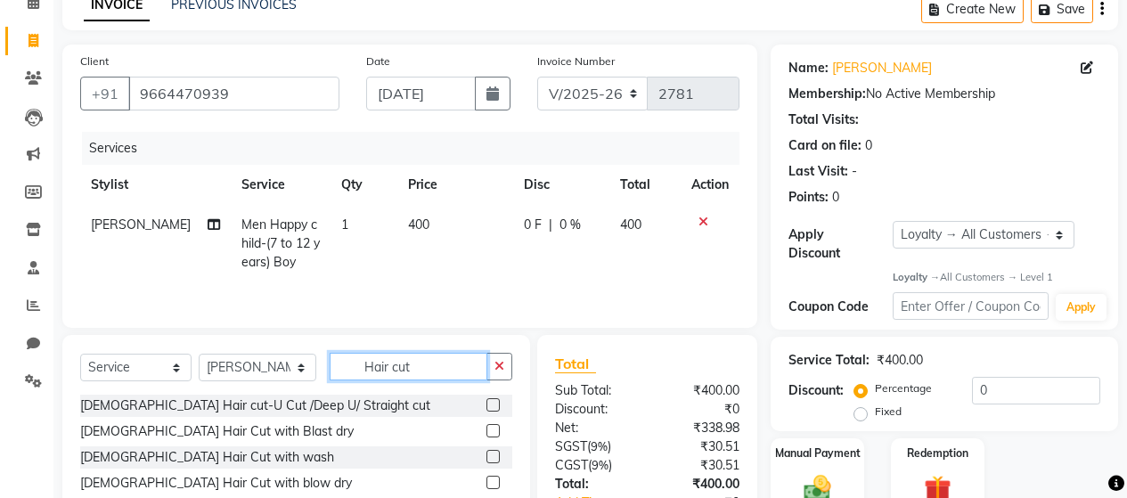
type input "Hair cut"
click at [486, 481] on label at bounding box center [492, 482] width 13 height 13
click at [486, 481] on input "checkbox" at bounding box center [492, 483] width 12 height 12
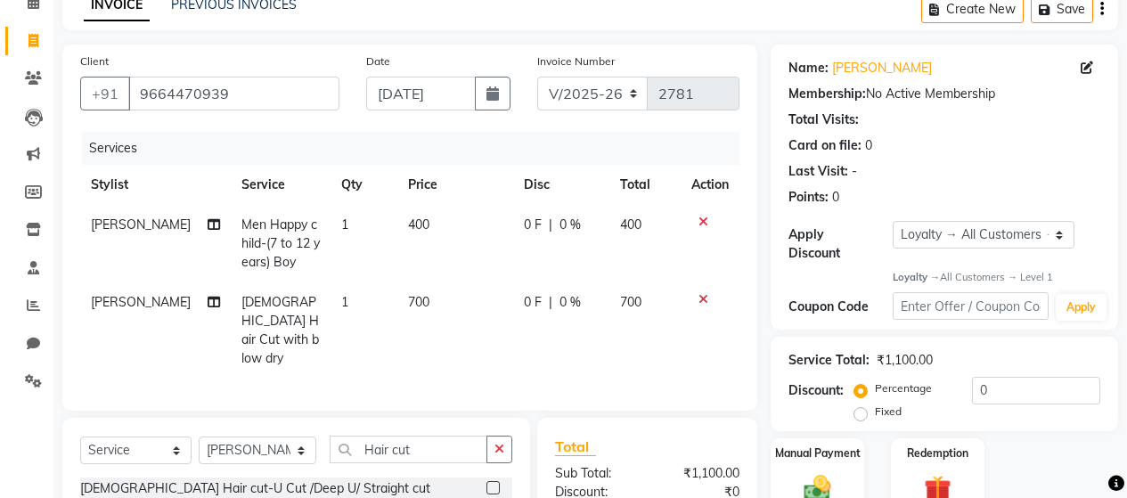
checkbox input "false"
click at [437, 304] on td "700" at bounding box center [455, 330] width 116 height 96
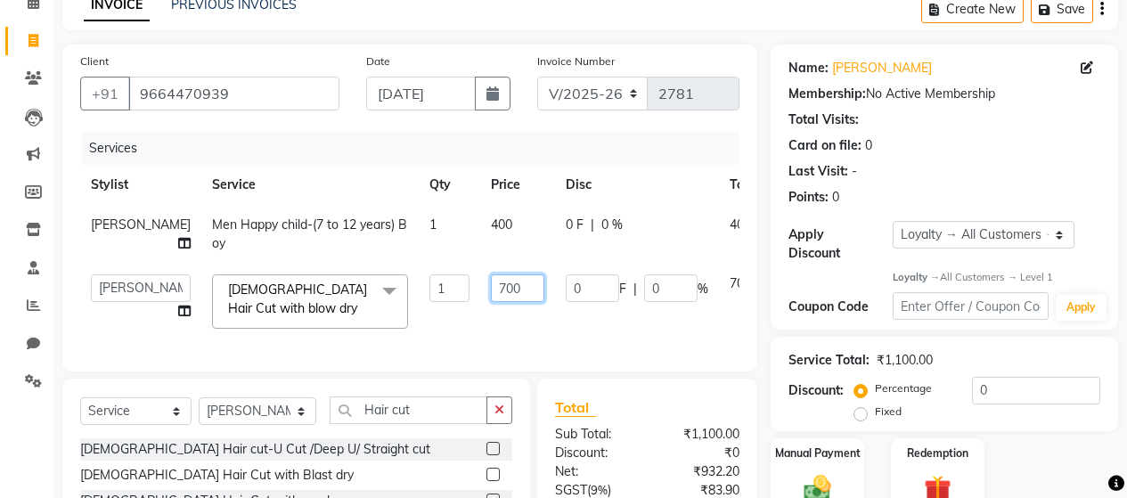
click at [491, 302] on input "700" at bounding box center [517, 288] width 53 height 28
type input "800"
click at [611, 261] on tr "[PERSON_NAME] Men Happy child-(7 to 12 years) Boy [DEMOGRAPHIC_DATA] 400 0 F | …" at bounding box center [454, 234] width 749 height 59
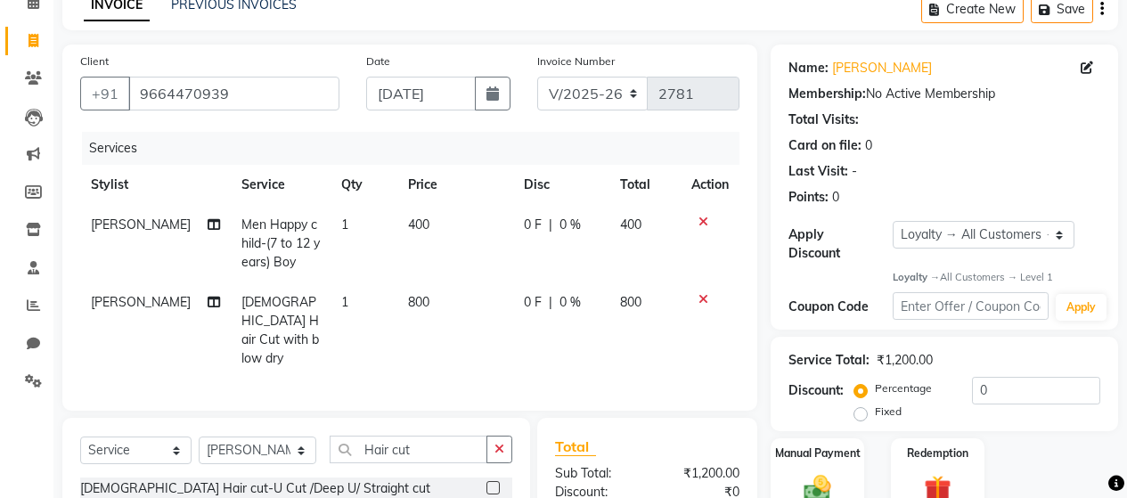
scroll to position [293, 0]
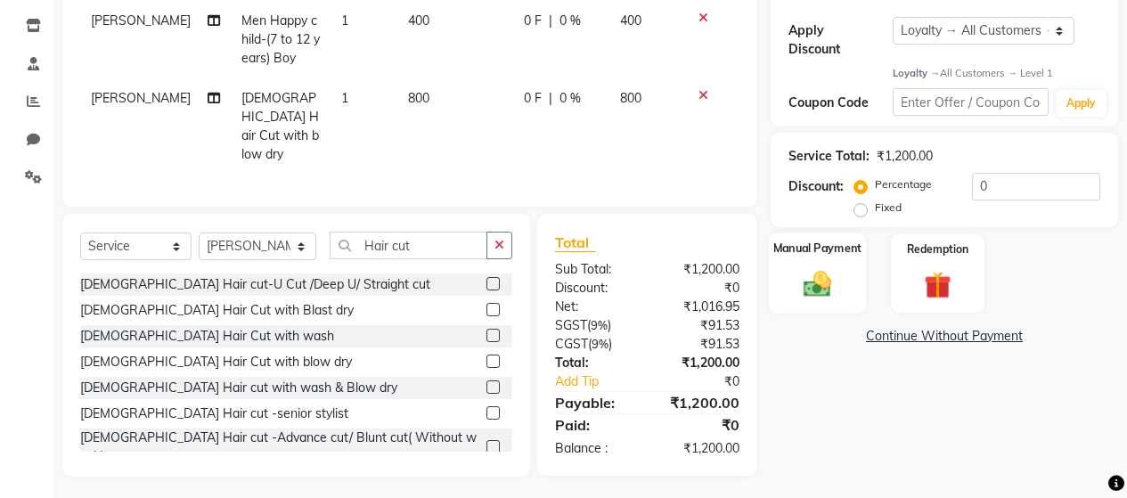
click at [818, 273] on img at bounding box center [817, 284] width 45 height 32
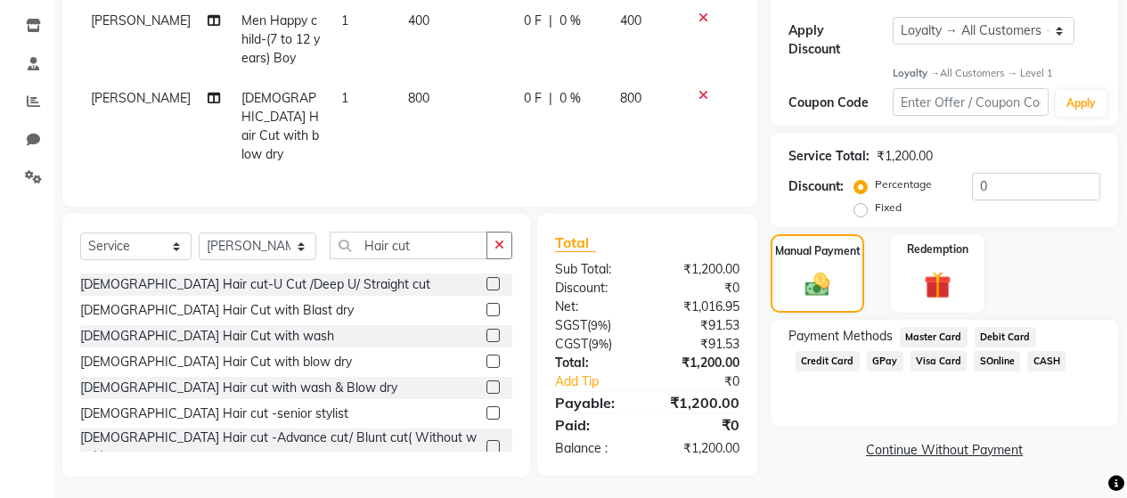
click at [1011, 327] on span "Debit Card" at bounding box center [1004, 337] width 61 height 20
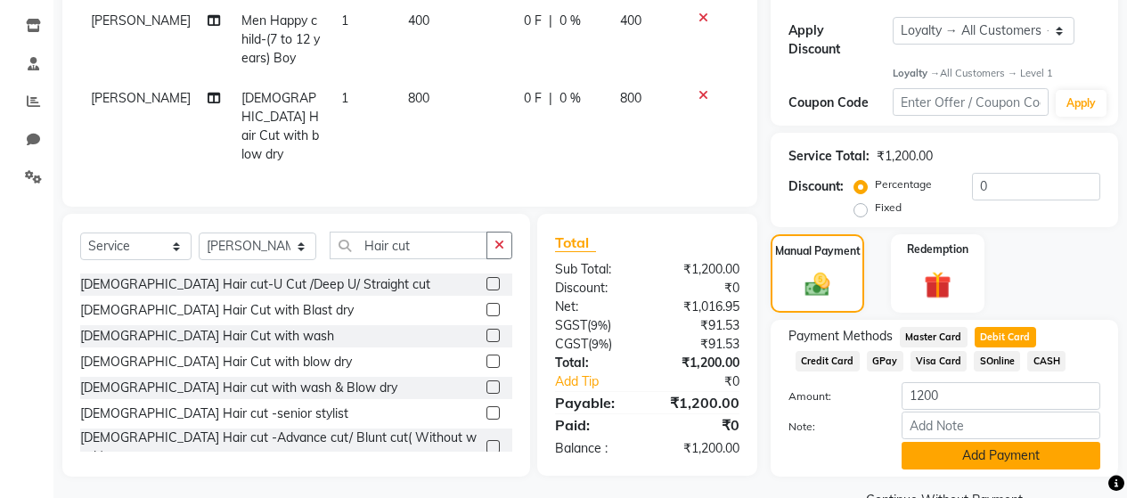
scroll to position [321, 0]
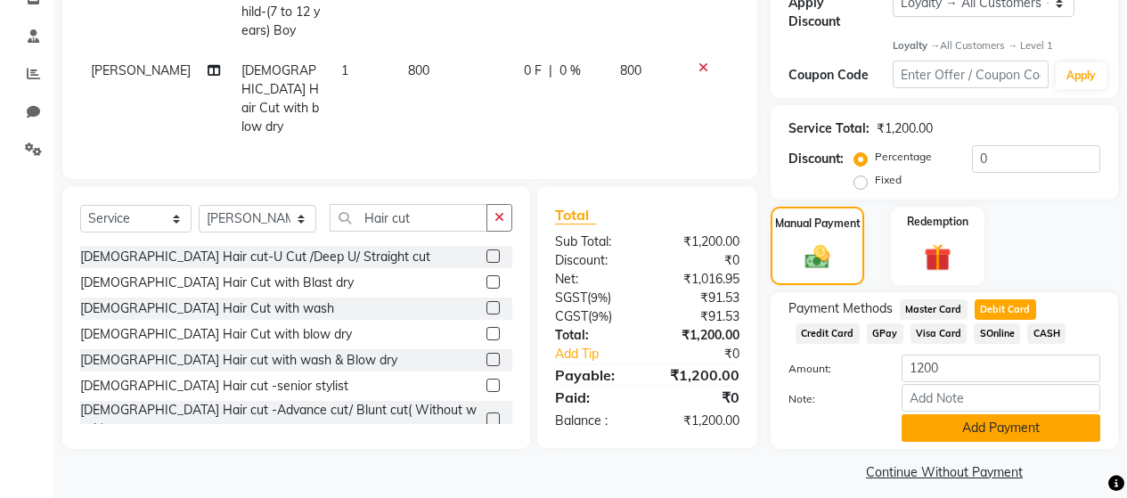
click at [955, 414] on button "Add Payment" at bounding box center [1000, 428] width 199 height 28
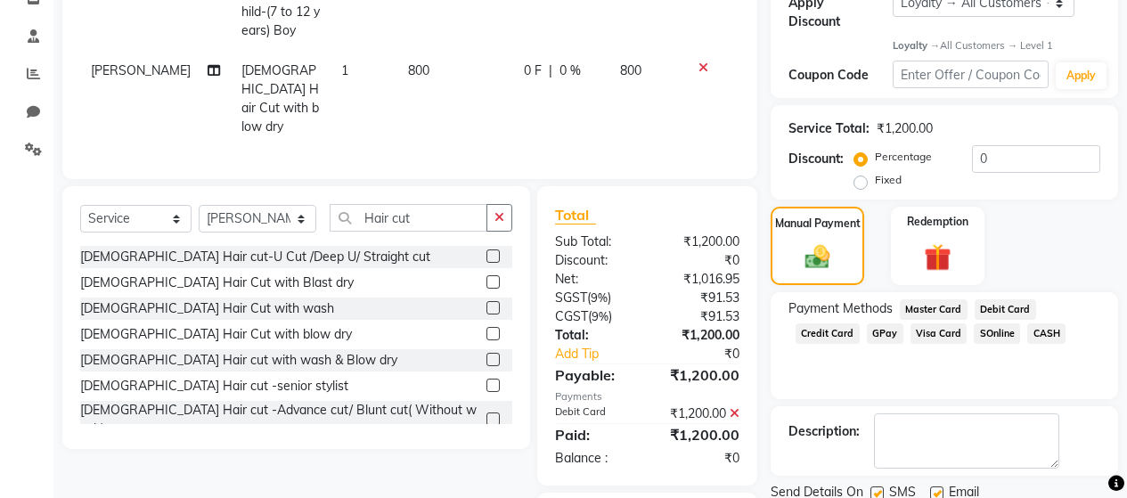
scroll to position [473, 0]
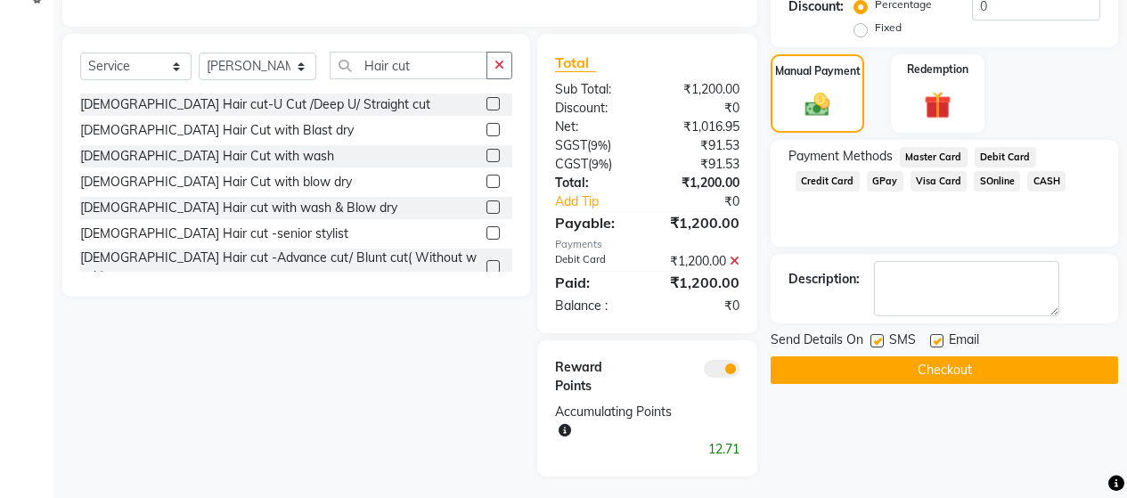
click at [880, 334] on label at bounding box center [876, 340] width 13 height 13
click at [880, 336] on input "checkbox" at bounding box center [876, 342] width 12 height 12
checkbox input "false"
click at [938, 334] on label at bounding box center [936, 340] width 13 height 13
click at [938, 336] on input "checkbox" at bounding box center [936, 342] width 12 height 12
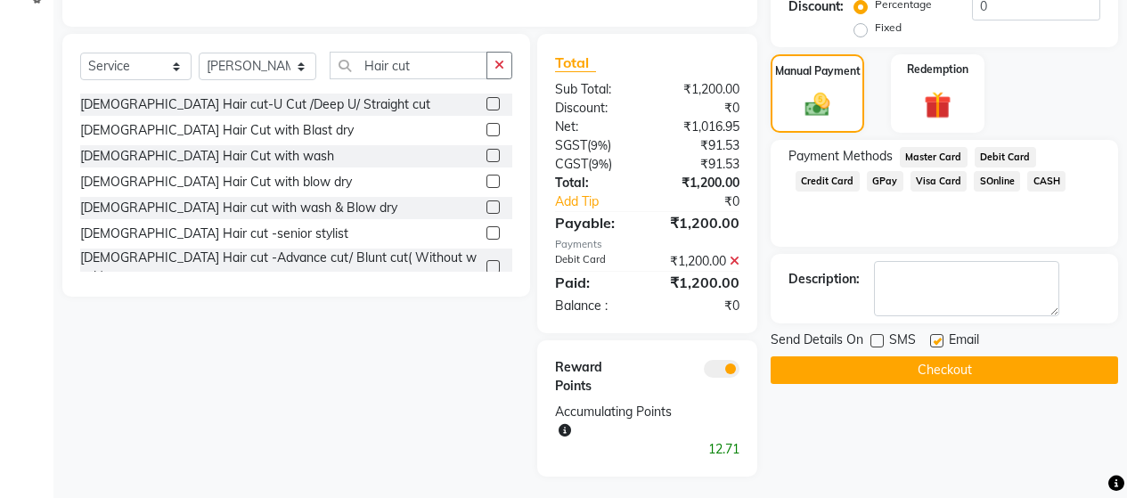
checkbox input "false"
click at [936, 356] on button "Checkout" at bounding box center [943, 370] width 347 height 28
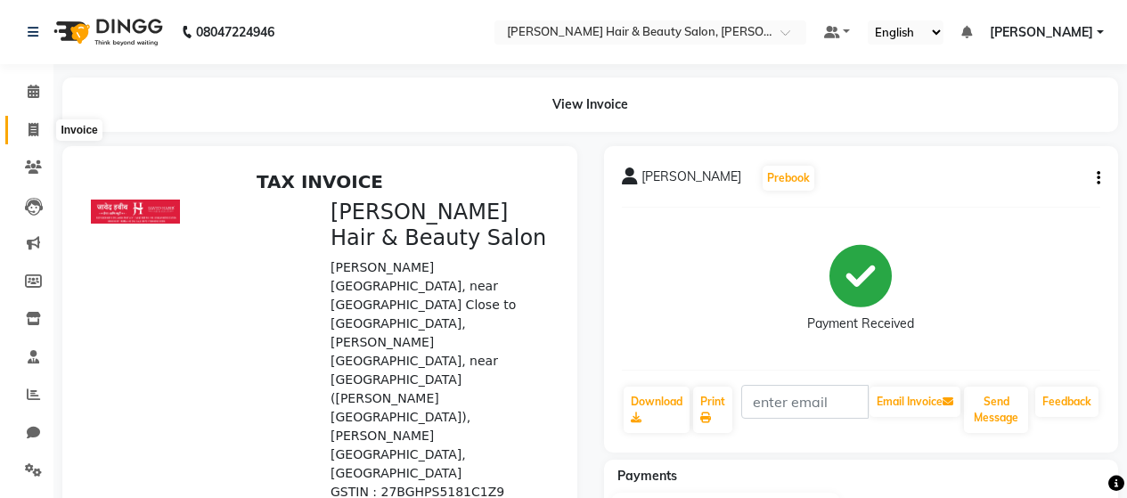
click at [35, 132] on icon at bounding box center [34, 129] width 10 height 13
select select "service"
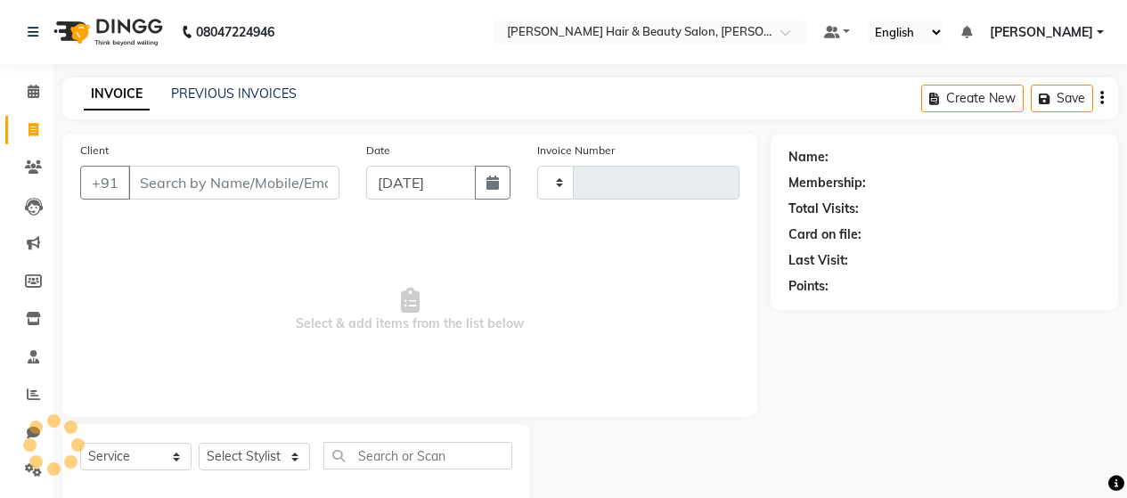
scroll to position [37, 0]
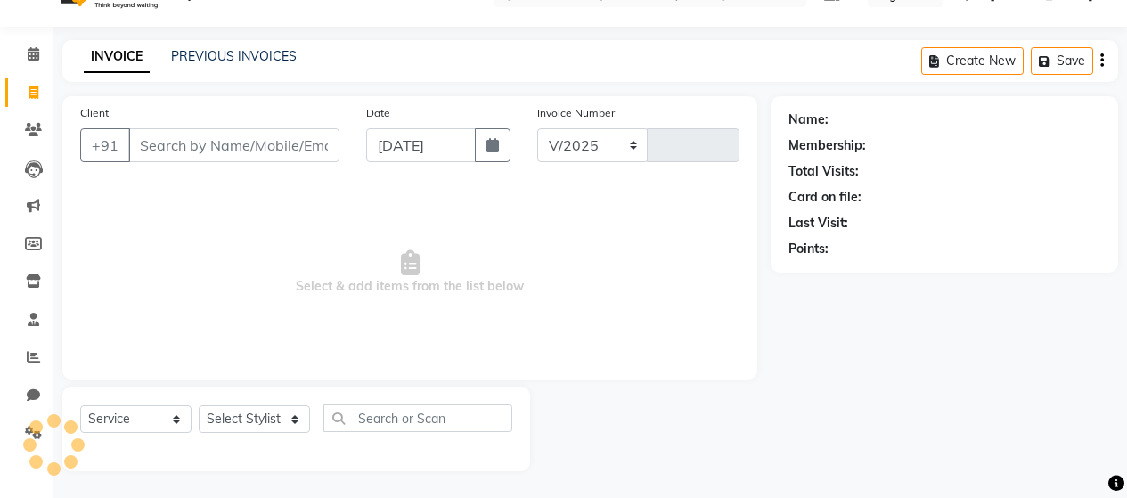
select select "7927"
type input "2782"
click at [232, 145] on input "Client" at bounding box center [233, 145] width 211 height 34
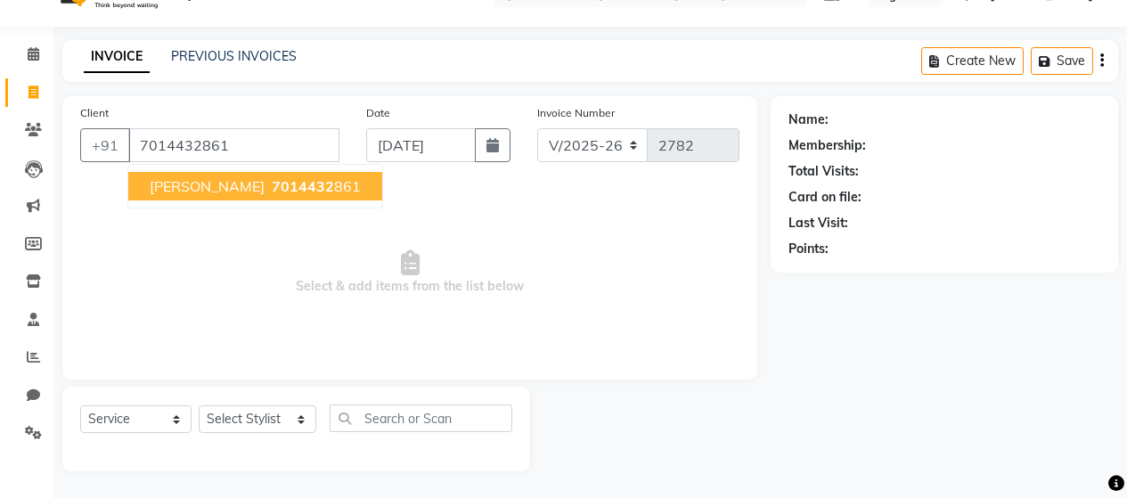
type input "7014432861"
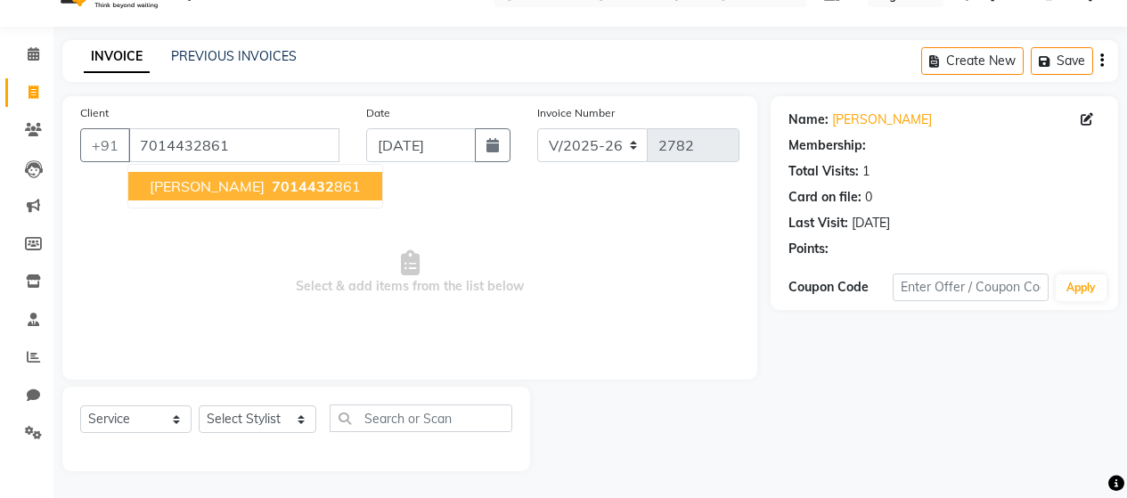
select select "1: Object"
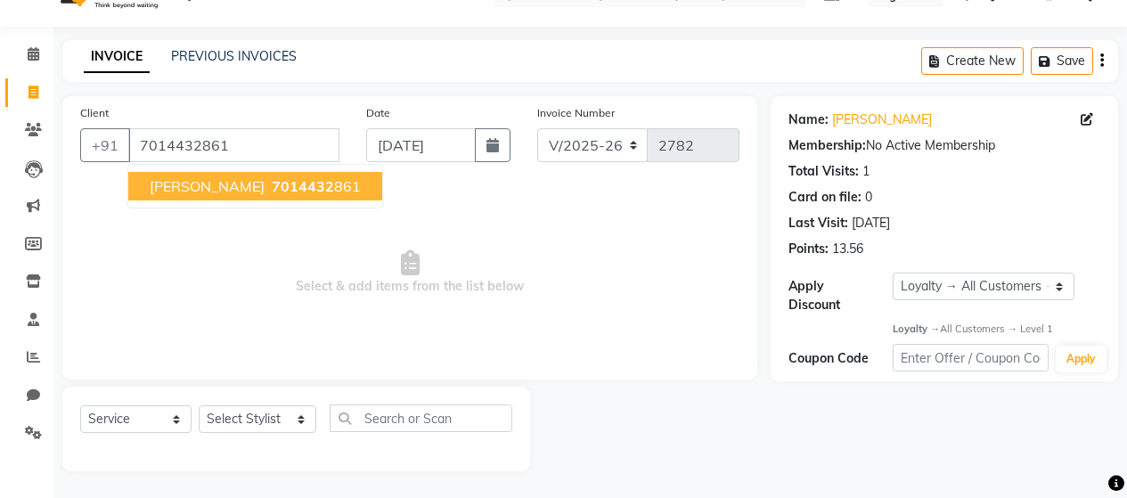
click at [195, 191] on span "[PERSON_NAME]" at bounding box center [207, 186] width 115 height 18
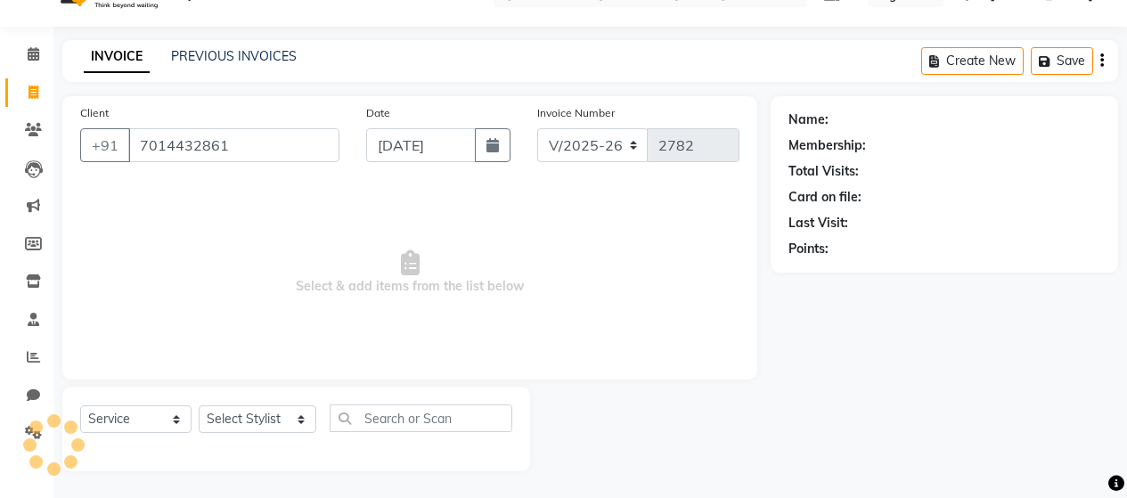
select select "1: Object"
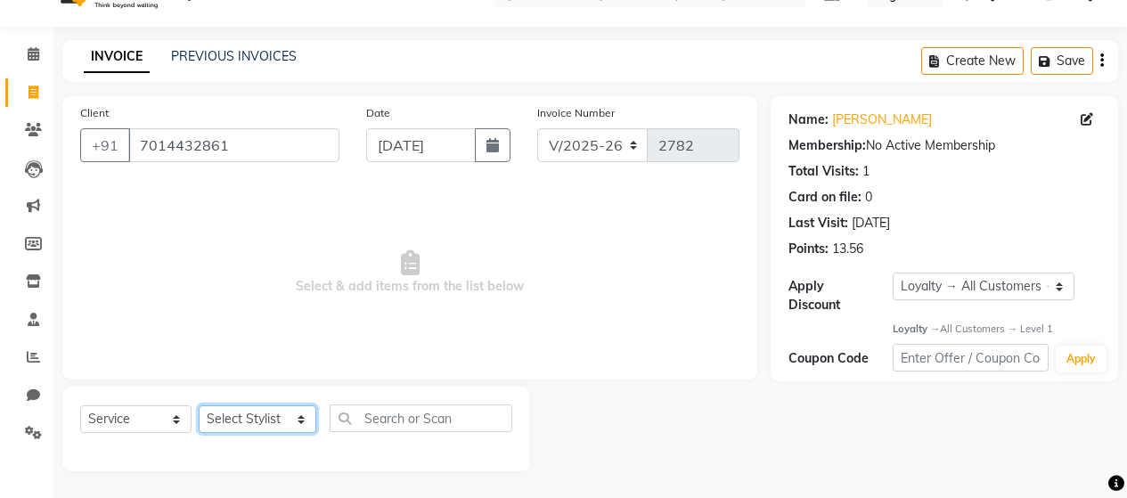
click at [297, 429] on select "Select Stylist [PERSON_NAME] Zibral [PERSON_NAME] [PERSON_NAME] [PERSON_NAME] […" at bounding box center [258, 419] width 118 height 28
select select "88034"
click at [199, 405] on select "Select Stylist [PERSON_NAME] Zibral [PERSON_NAME] [PERSON_NAME] [PERSON_NAME] […" at bounding box center [258, 419] width 118 height 28
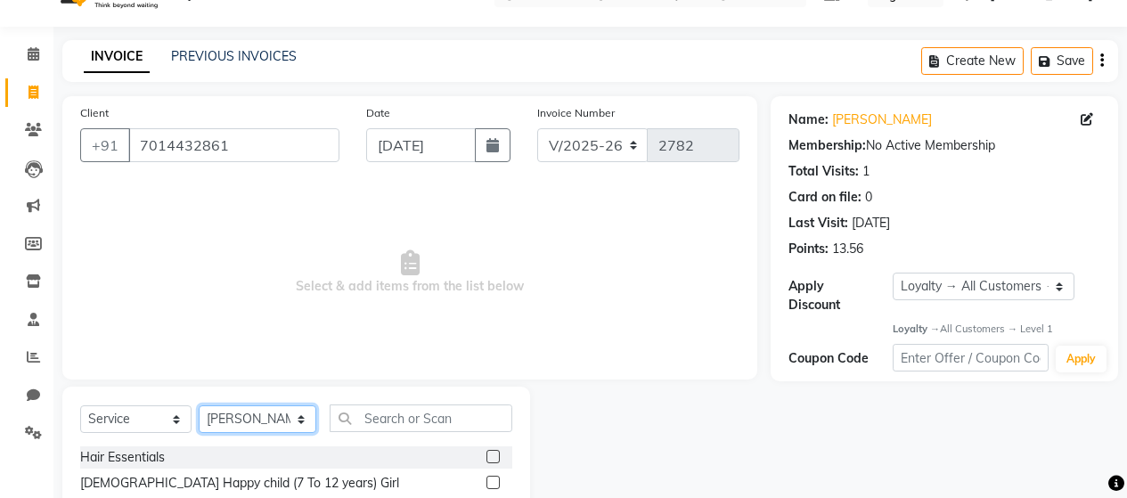
scroll to position [216, 0]
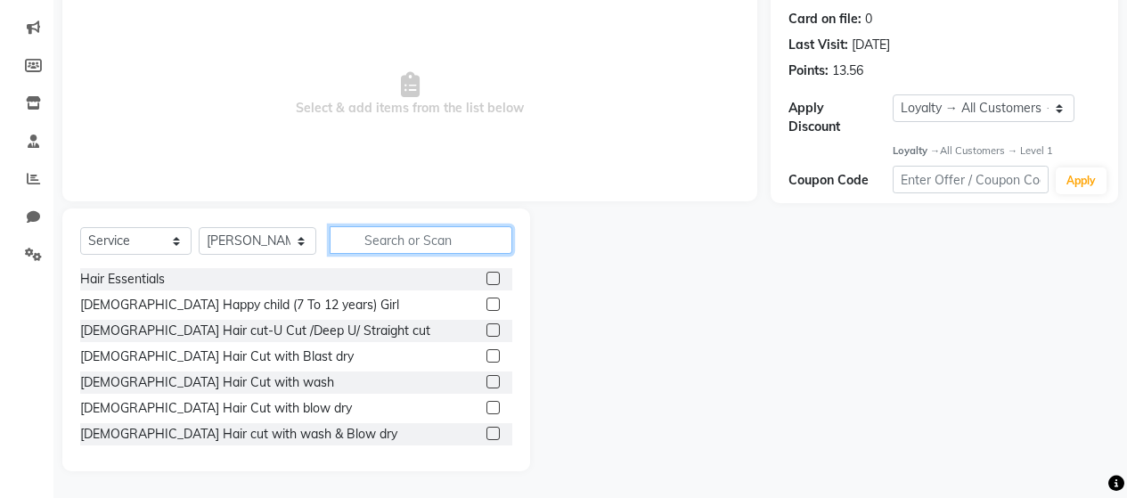
click at [402, 241] on input "text" at bounding box center [421, 240] width 183 height 28
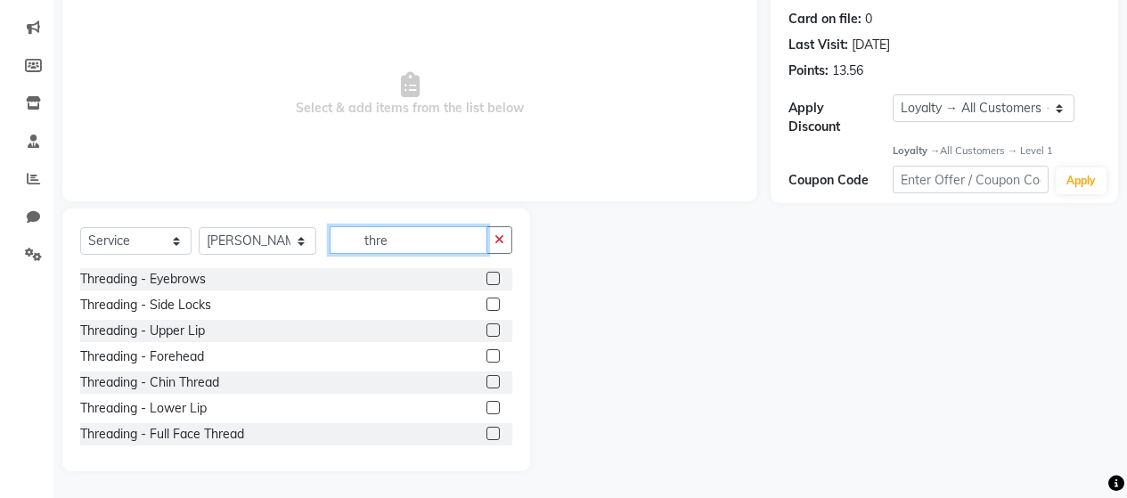
type input "thre"
click at [486, 277] on label at bounding box center [492, 278] width 13 height 13
click at [486, 277] on input "checkbox" at bounding box center [492, 279] width 12 height 12
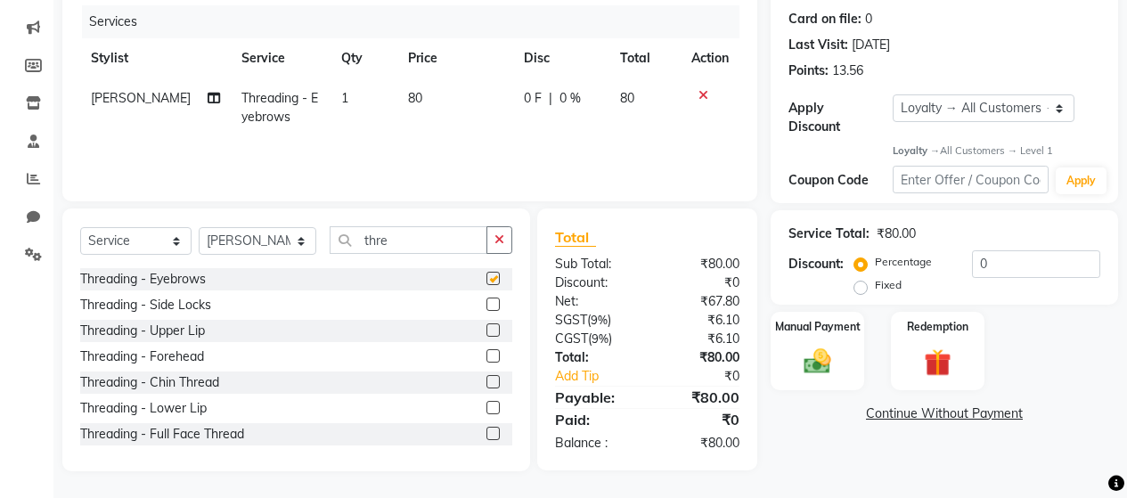
checkbox input "false"
click at [486, 354] on label at bounding box center [492, 355] width 13 height 13
click at [486, 354] on input "checkbox" at bounding box center [492, 357] width 12 height 12
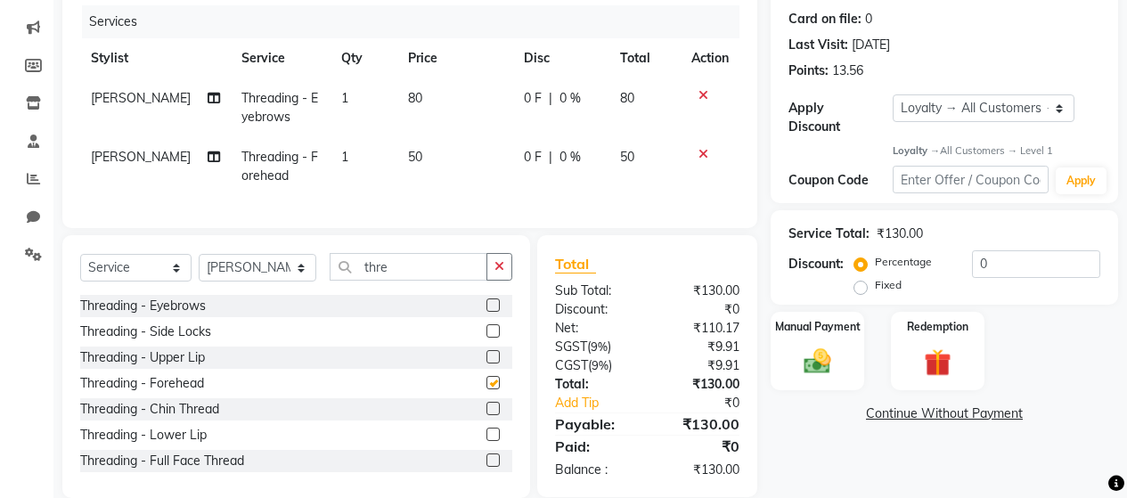
checkbox input "false"
click at [443, 94] on td "80" at bounding box center [455, 107] width 116 height 59
select select "88034"
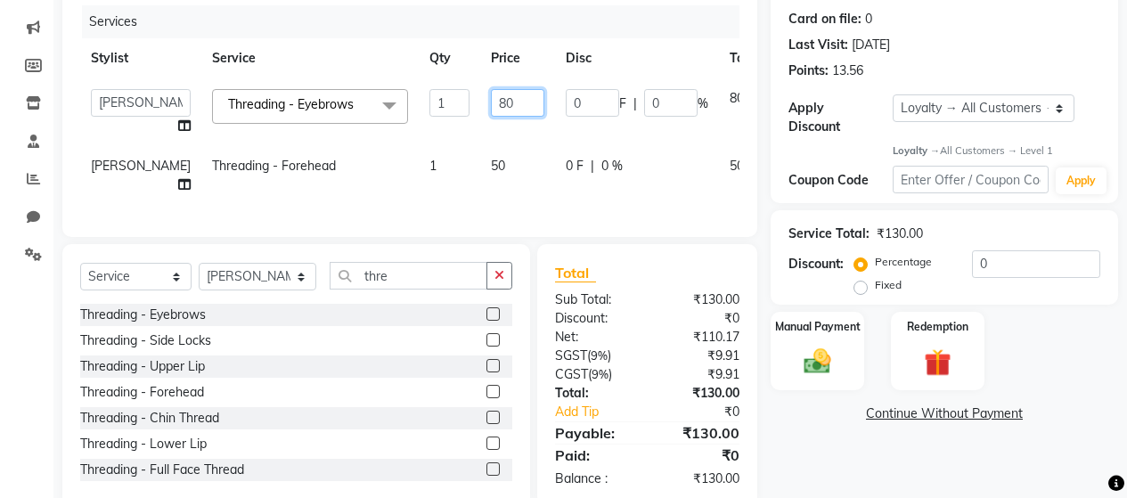
click at [492, 97] on input "80" at bounding box center [517, 103] width 53 height 28
type input "8"
type input "100"
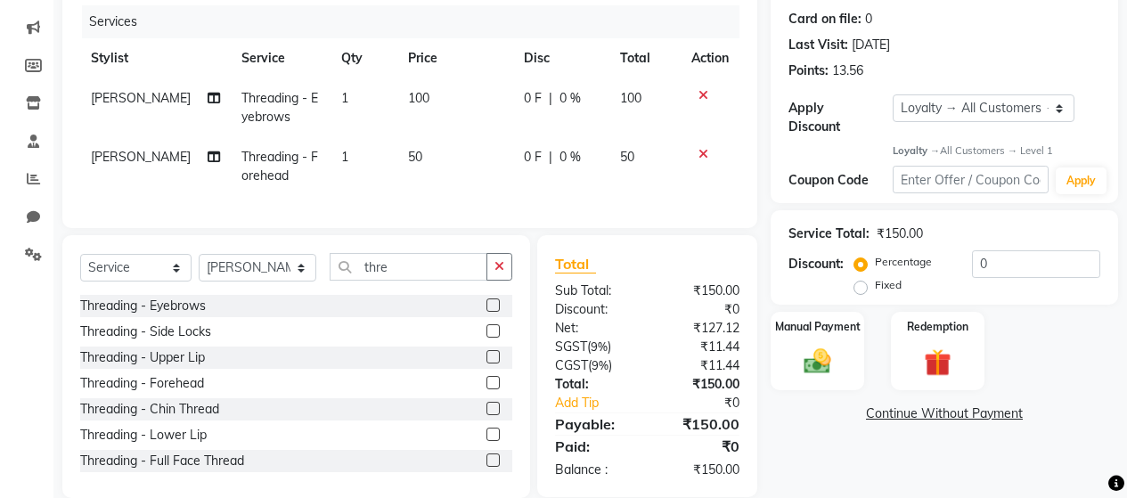
click at [485, 167] on td "50" at bounding box center [455, 166] width 116 height 59
select select "88034"
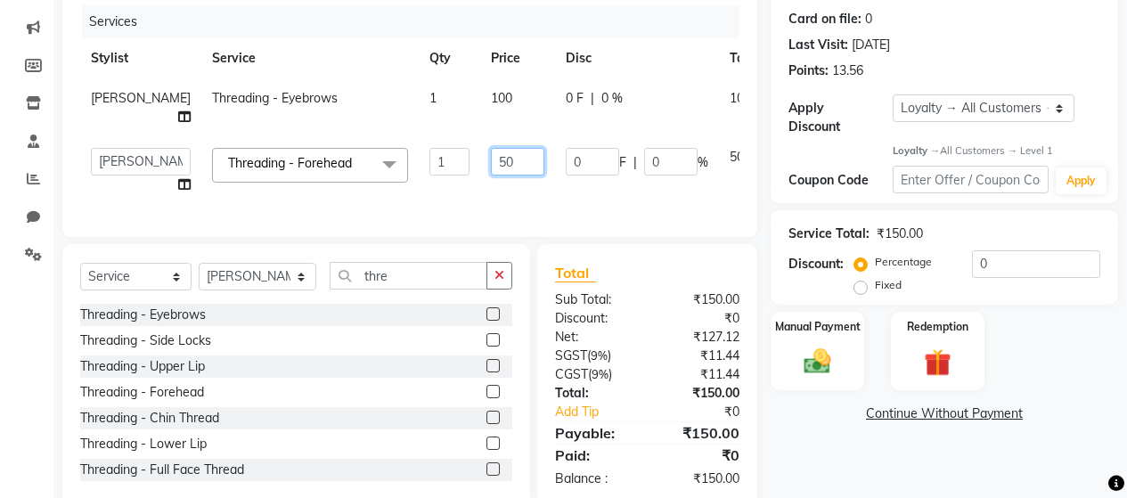
click at [491, 172] on input "50" at bounding box center [517, 162] width 53 height 28
type input "5"
type input "70"
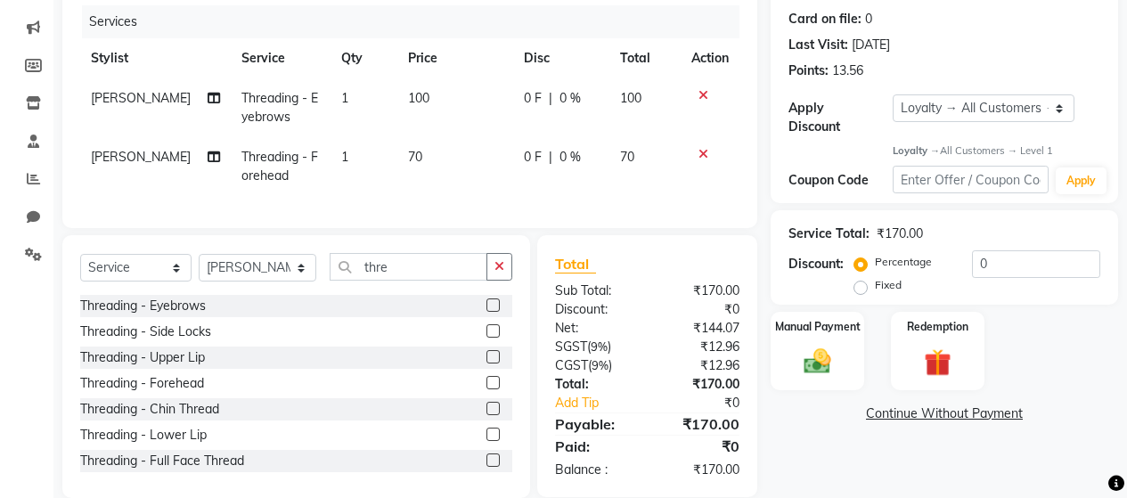
click at [509, 210] on div "Services Stylist Service Qty Price Disc Total Action [PERSON_NAME] Threading - …" at bounding box center [409, 107] width 659 height 205
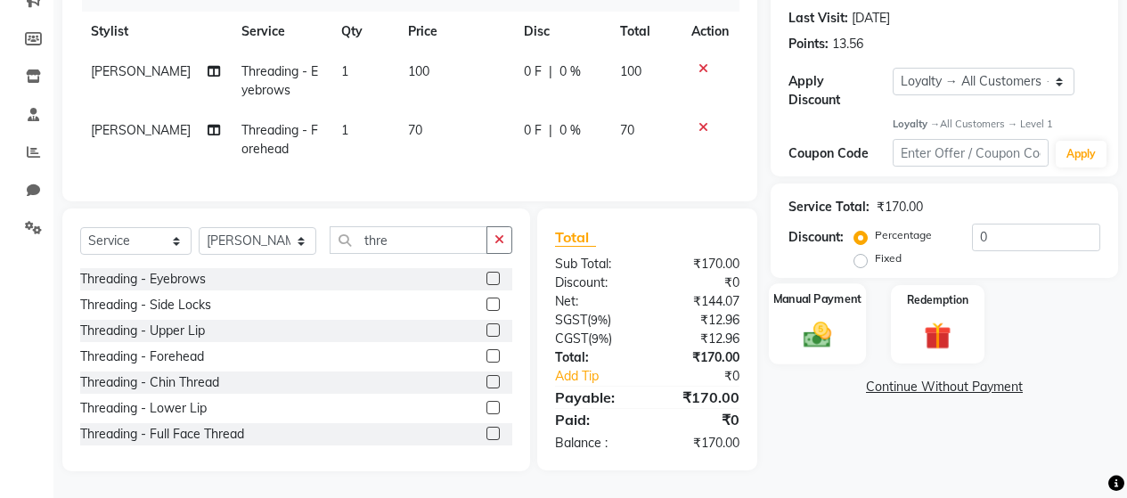
click at [824, 319] on img at bounding box center [817, 335] width 45 height 32
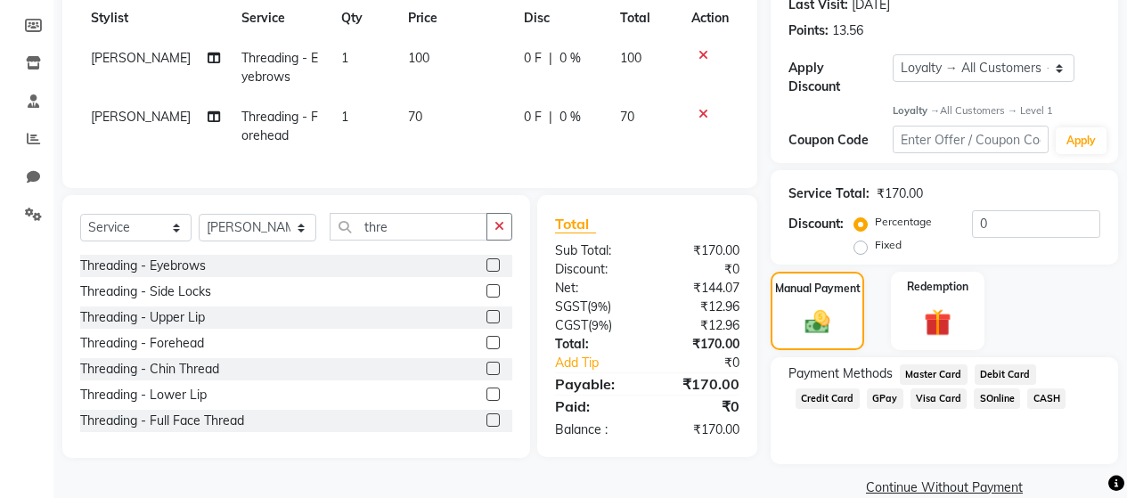
click at [873, 388] on span "GPay" at bounding box center [885, 398] width 37 height 20
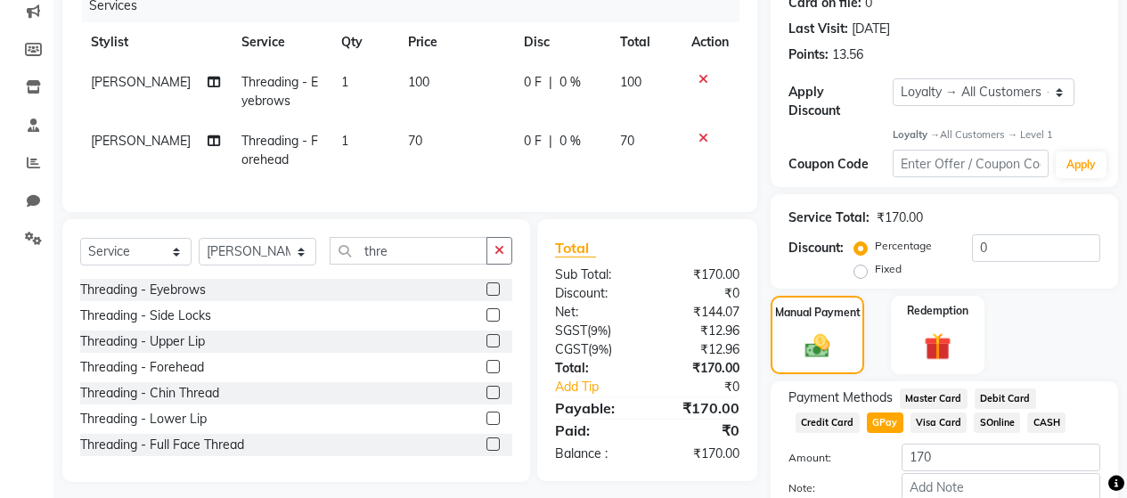
scroll to position [321, 0]
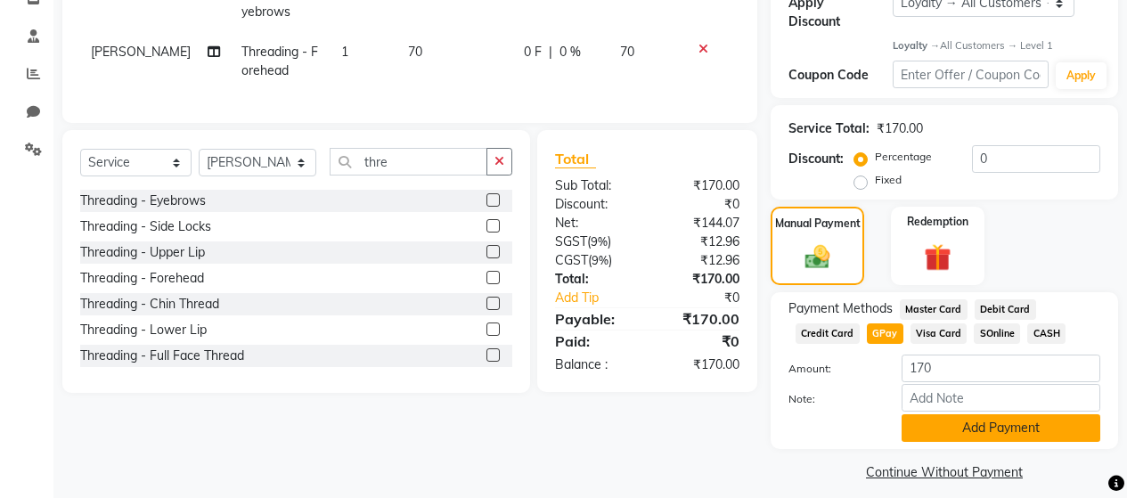
click at [972, 420] on button "Add Payment" at bounding box center [1000, 428] width 199 height 28
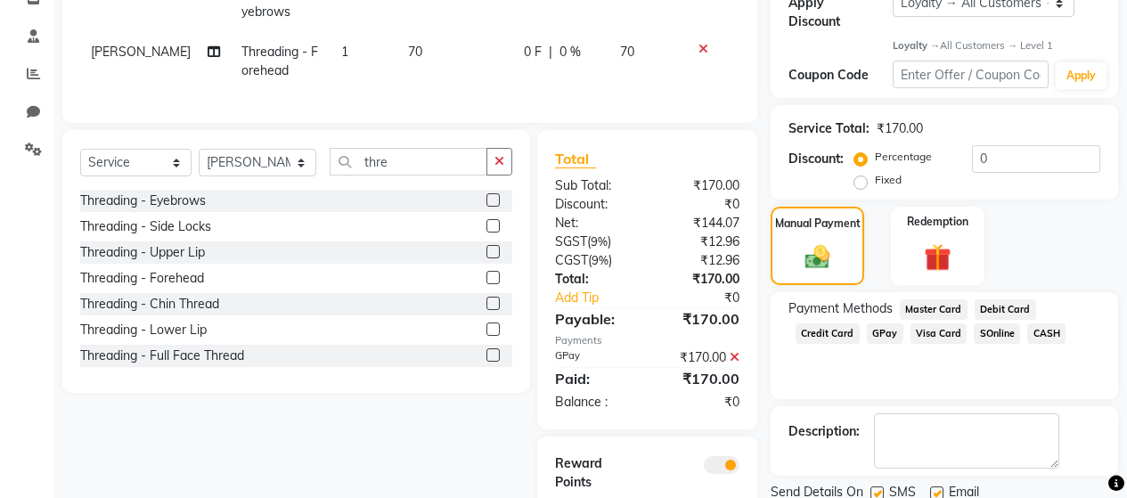
scroll to position [417, 0]
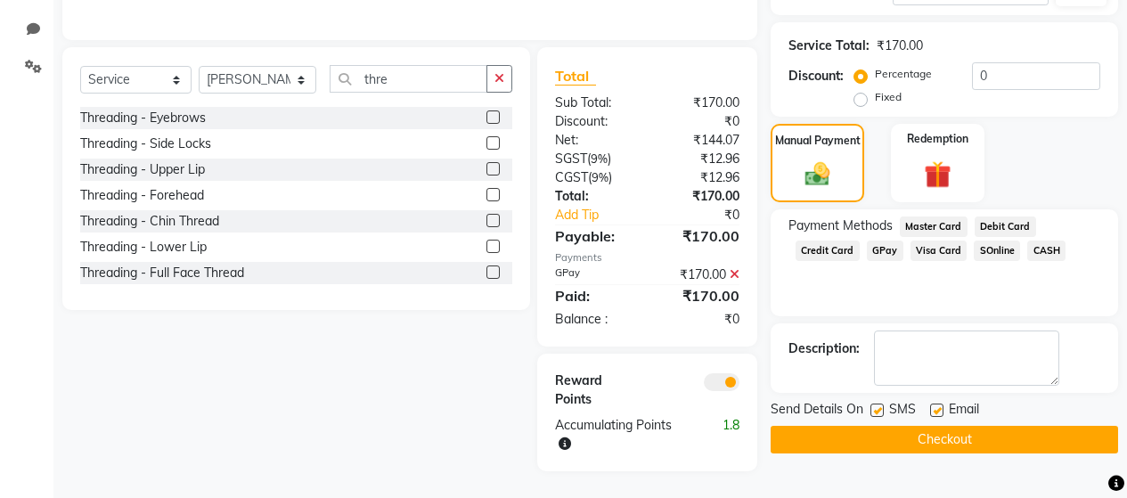
click at [874, 403] on label at bounding box center [876, 409] width 13 height 13
click at [874, 405] on input "checkbox" at bounding box center [876, 411] width 12 height 12
checkbox input "false"
click at [933, 403] on label at bounding box center [936, 409] width 13 height 13
click at [933, 405] on input "checkbox" at bounding box center [936, 411] width 12 height 12
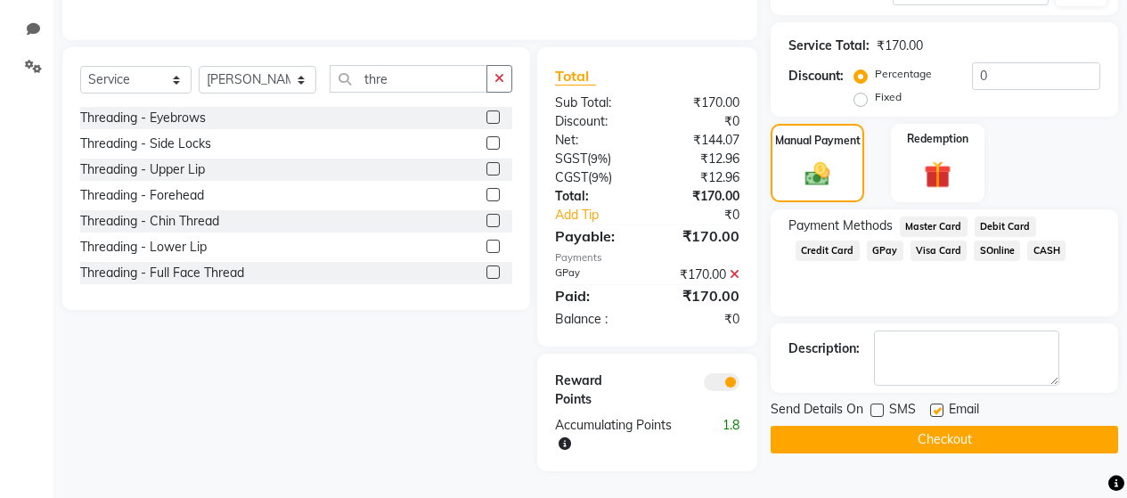
checkbox input "false"
click at [944, 426] on button "Checkout" at bounding box center [943, 440] width 347 height 28
